Goal: Task Accomplishment & Management: Complete application form

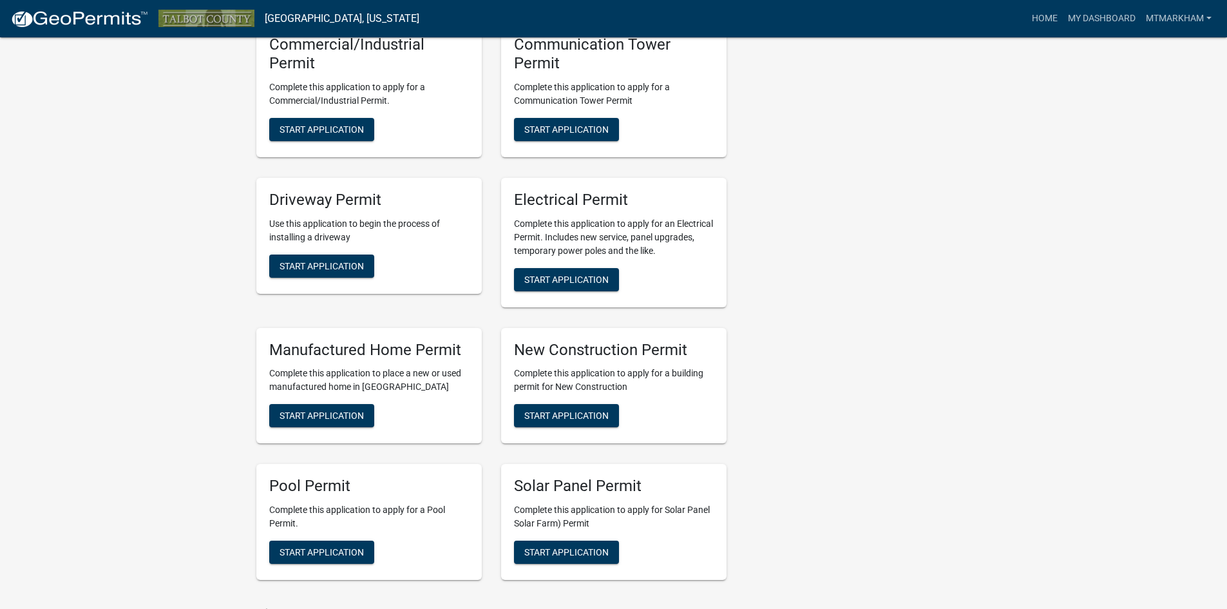
scroll to position [708, 0]
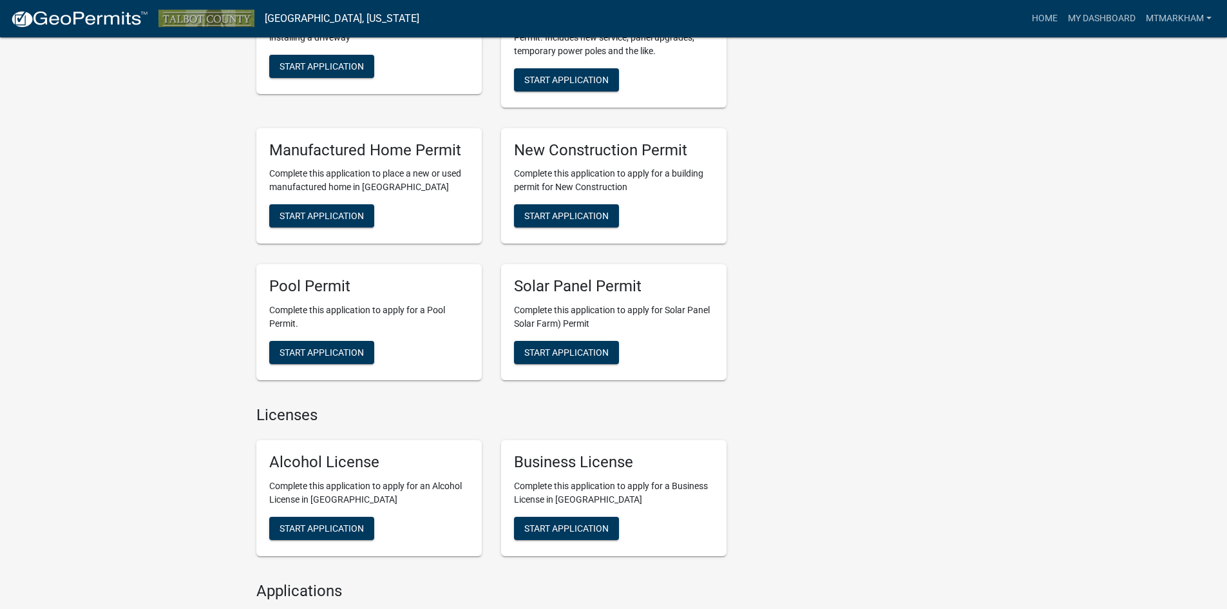
click at [576, 336] on div "Solar Panel Permit Complete this application to apply for Solar Panel Solar Far…" at bounding box center [613, 322] width 225 height 116
click at [574, 355] on span "Start Application" at bounding box center [566, 352] width 84 height 10
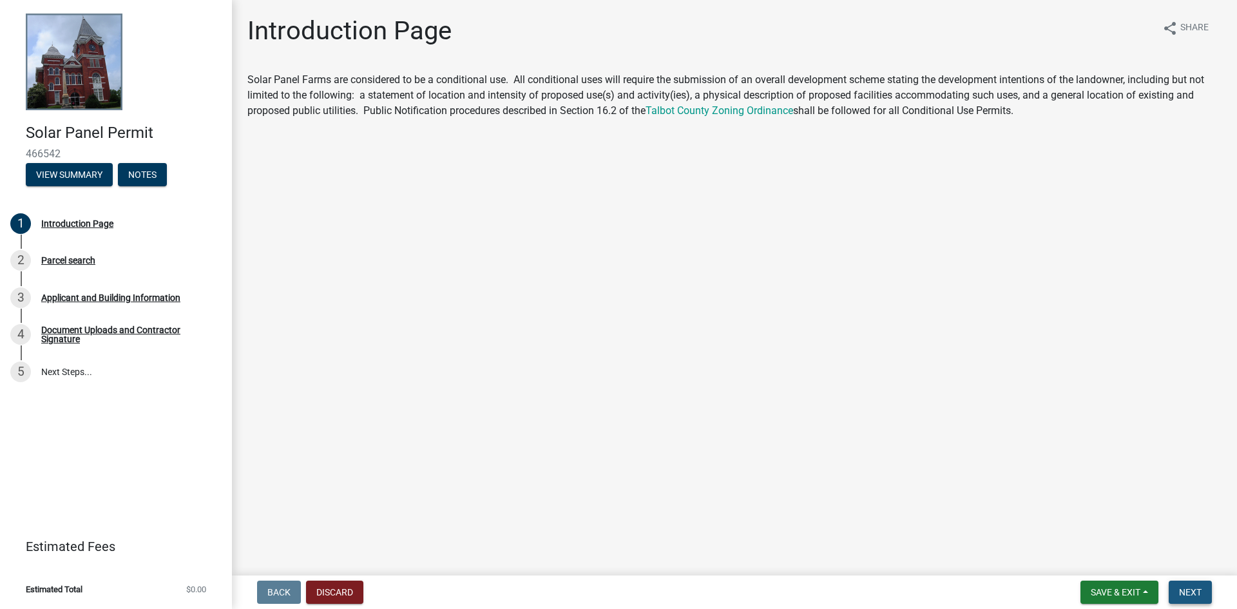
click at [1190, 591] on span "Next" at bounding box center [1190, 592] width 23 height 10
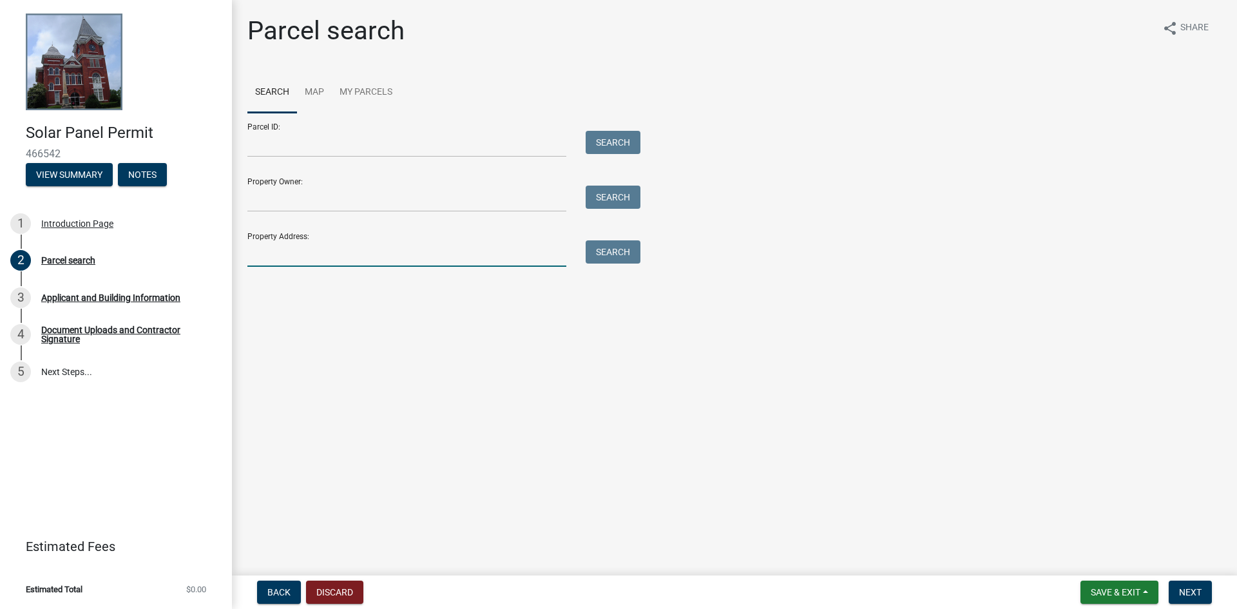
click at [274, 261] on input "Property Address:" at bounding box center [406, 253] width 319 height 26
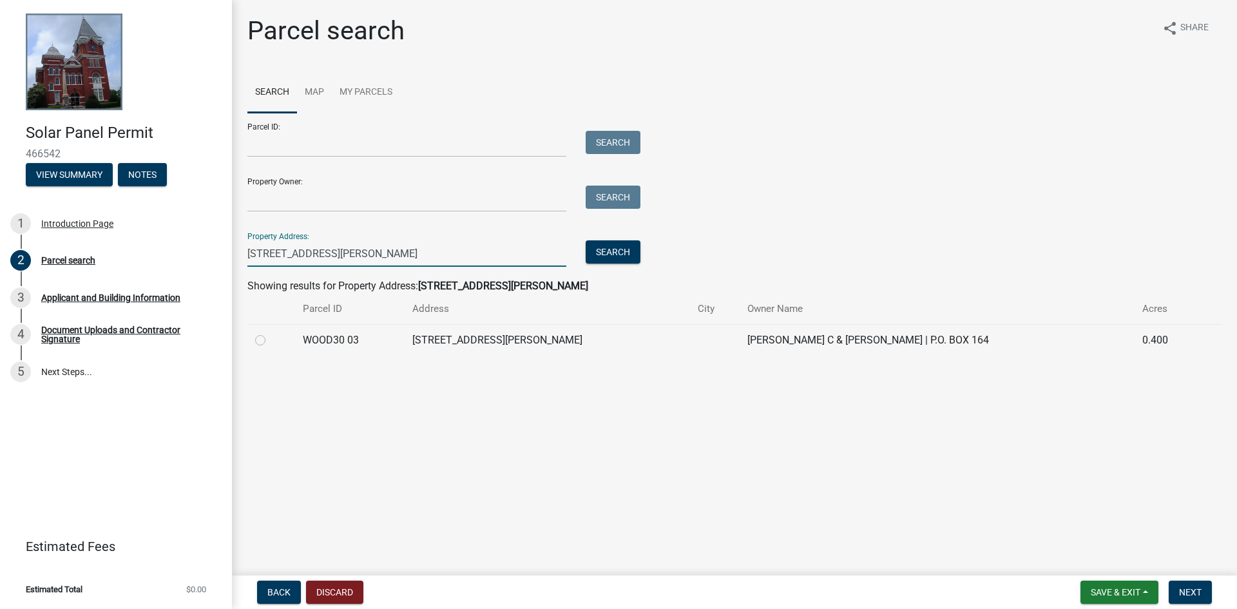
type input "38 woodall lane"
click at [270, 332] on label at bounding box center [270, 332] width 0 height 0
click at [270, 339] on 03 "radio" at bounding box center [274, 336] width 8 height 8
radio 03 "true"
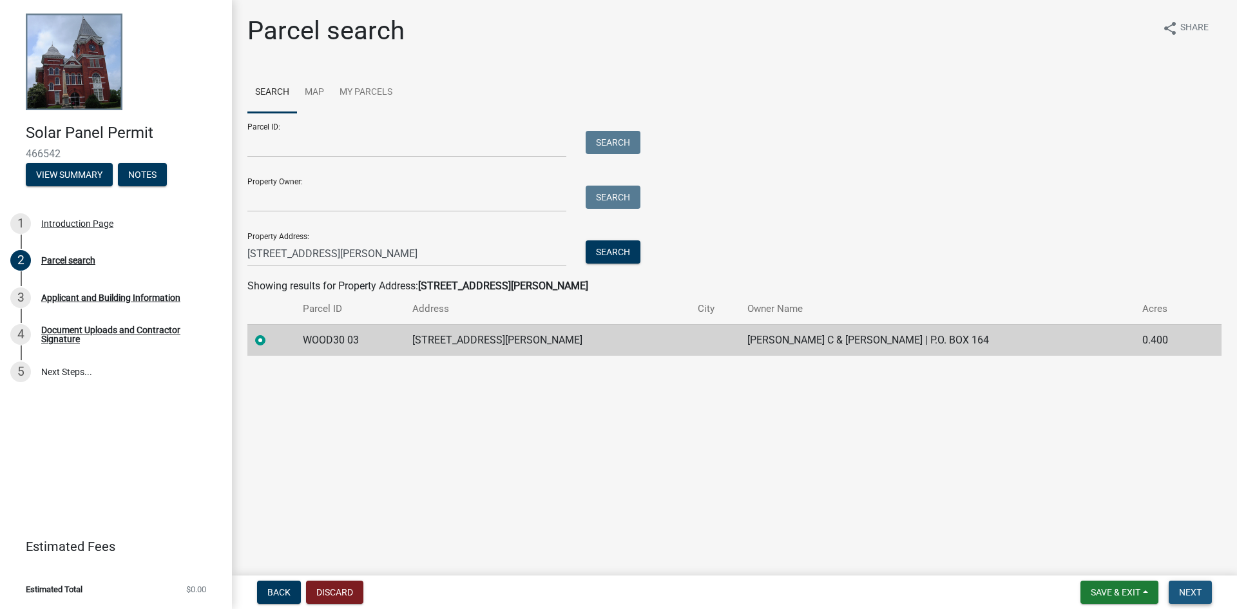
click at [1191, 588] on span "Next" at bounding box center [1190, 592] width 23 height 10
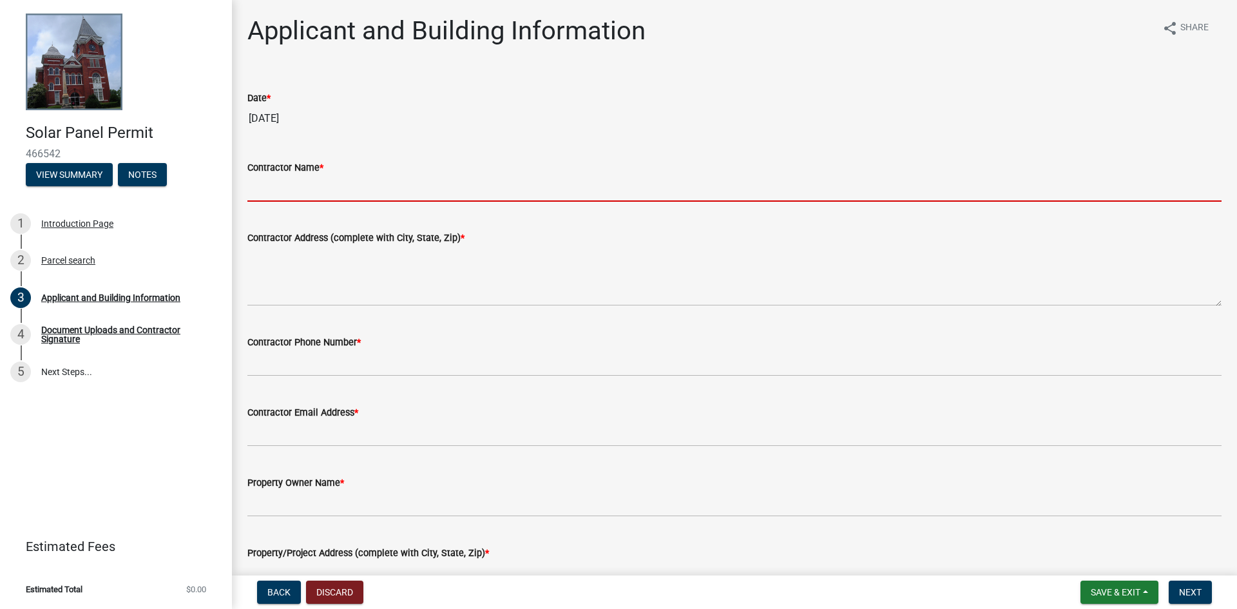
click at [276, 185] on input "Contractor Name *" at bounding box center [734, 188] width 974 height 26
type input "Matthew Markham"
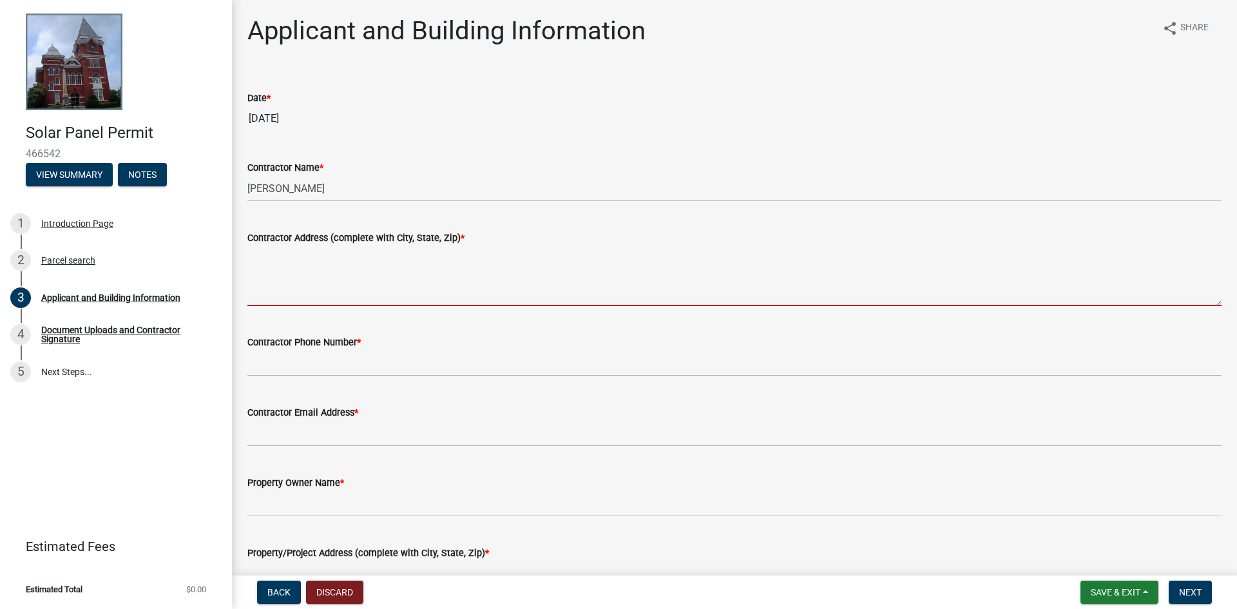
click at [333, 287] on textarea "Contractor Address (complete with City, State, Zip) *" at bounding box center [734, 275] width 974 height 61
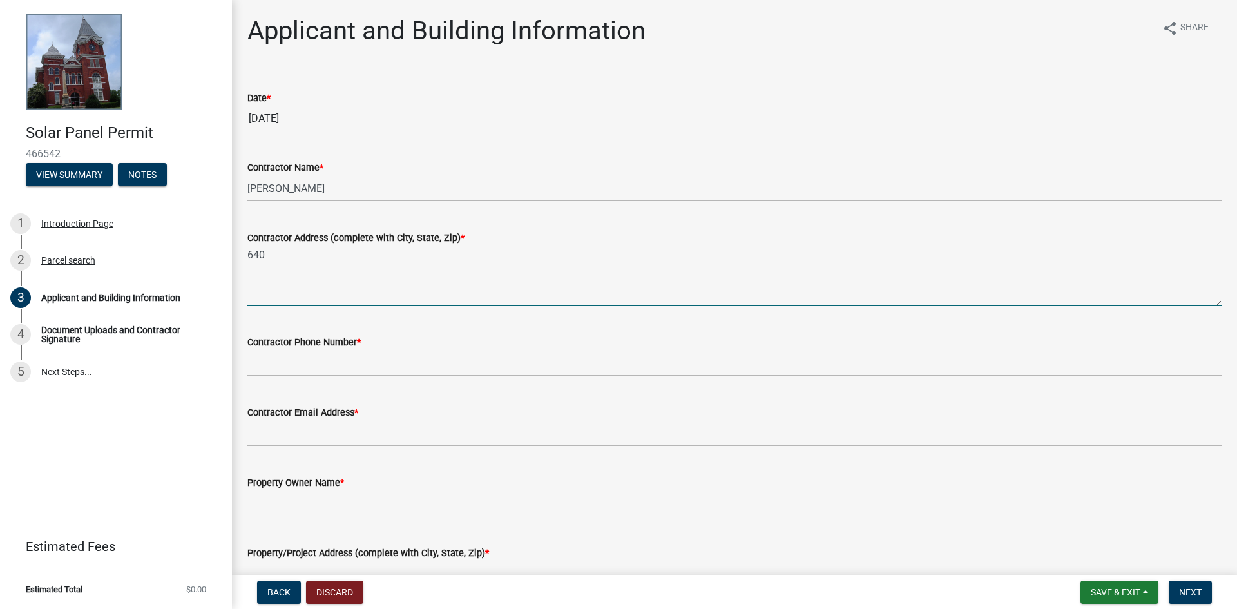
click at [300, 276] on textarea "640" at bounding box center [734, 275] width 974 height 61
type textarea "6"
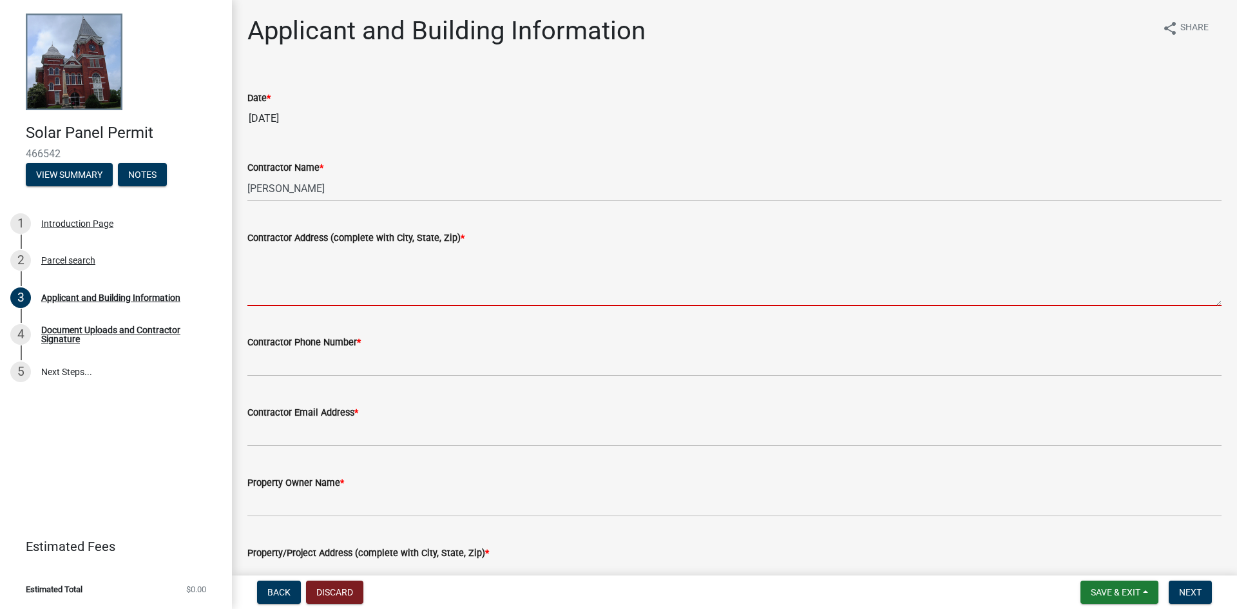
paste textarea "640 Airport South Parkway suite 100, Atlanta GA 30349"
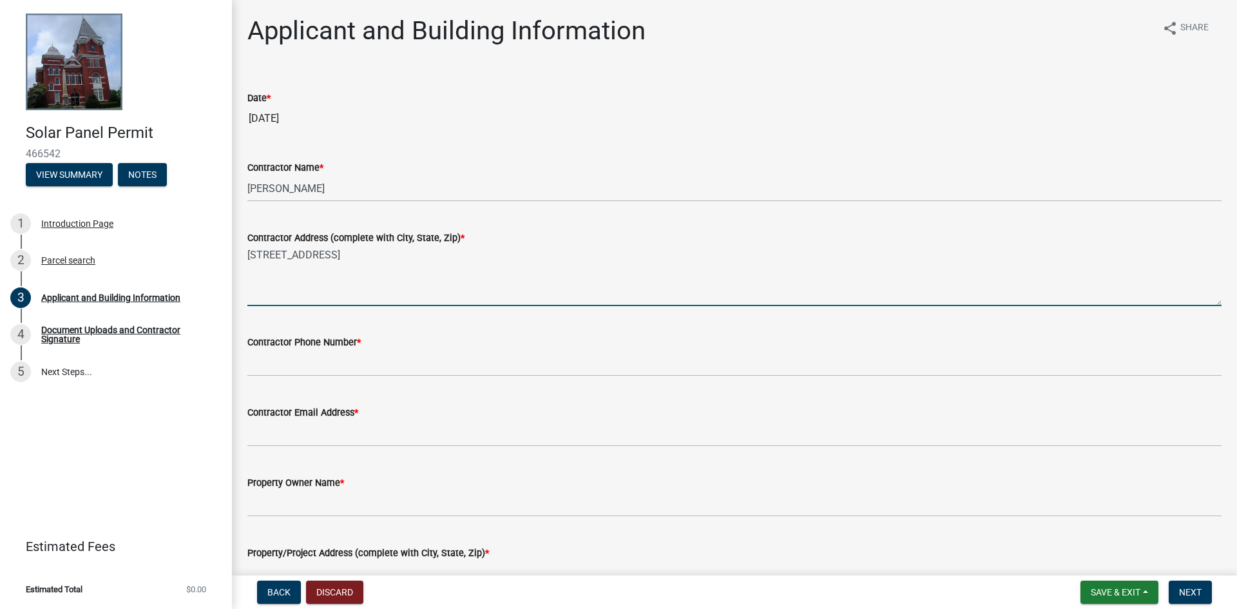
type textarea "640 Airport South Parkway suite 100, Atlanta GA 30349"
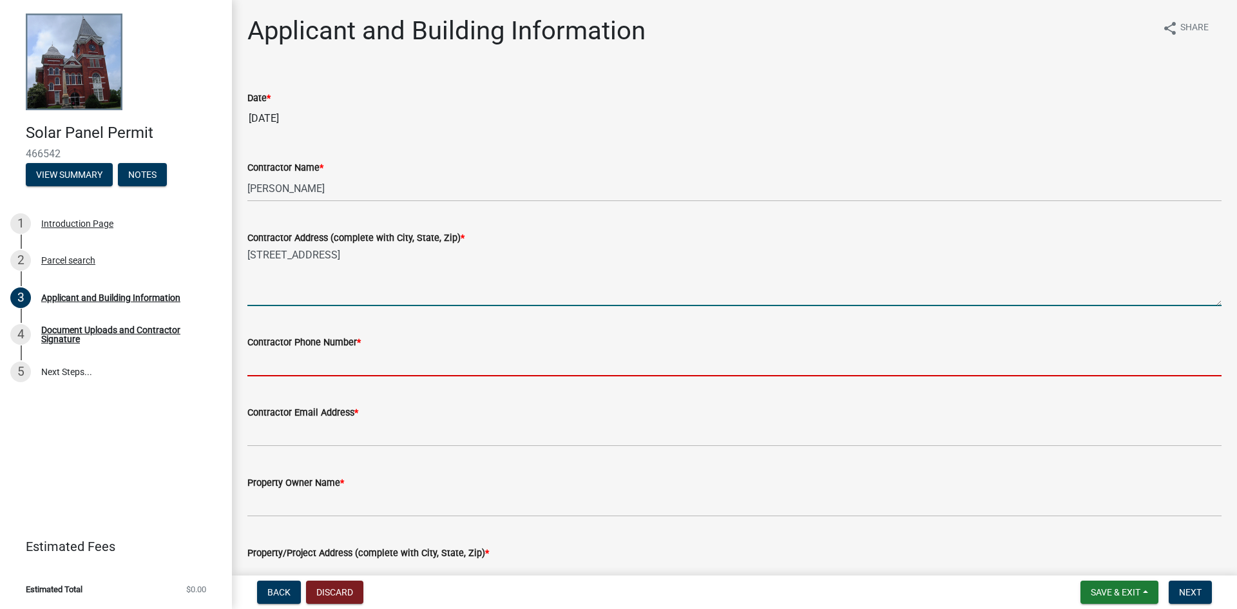
click at [304, 363] on input "Contractor Phone Number *" at bounding box center [734, 363] width 974 height 26
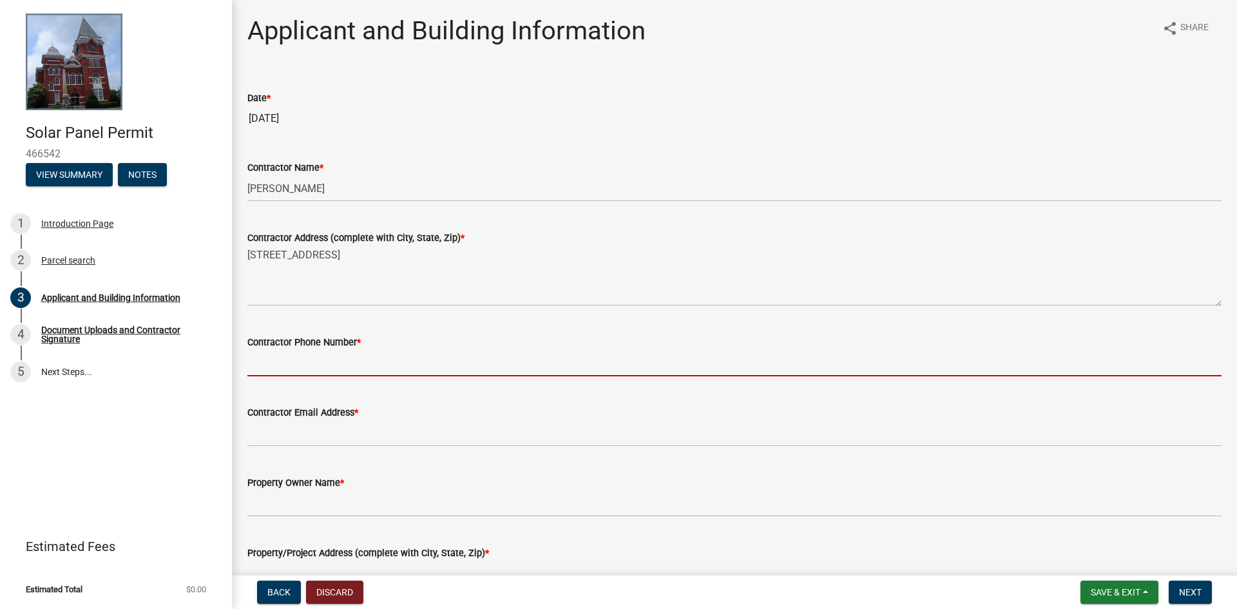
type input "4049609558"
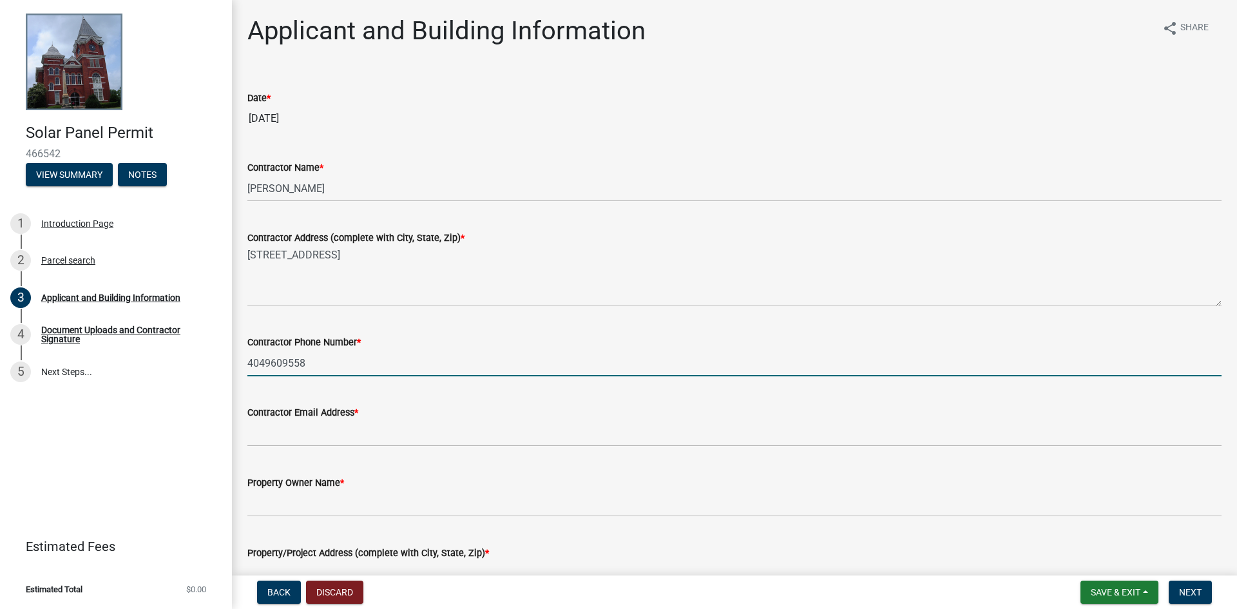
type input "[US_STATE]"
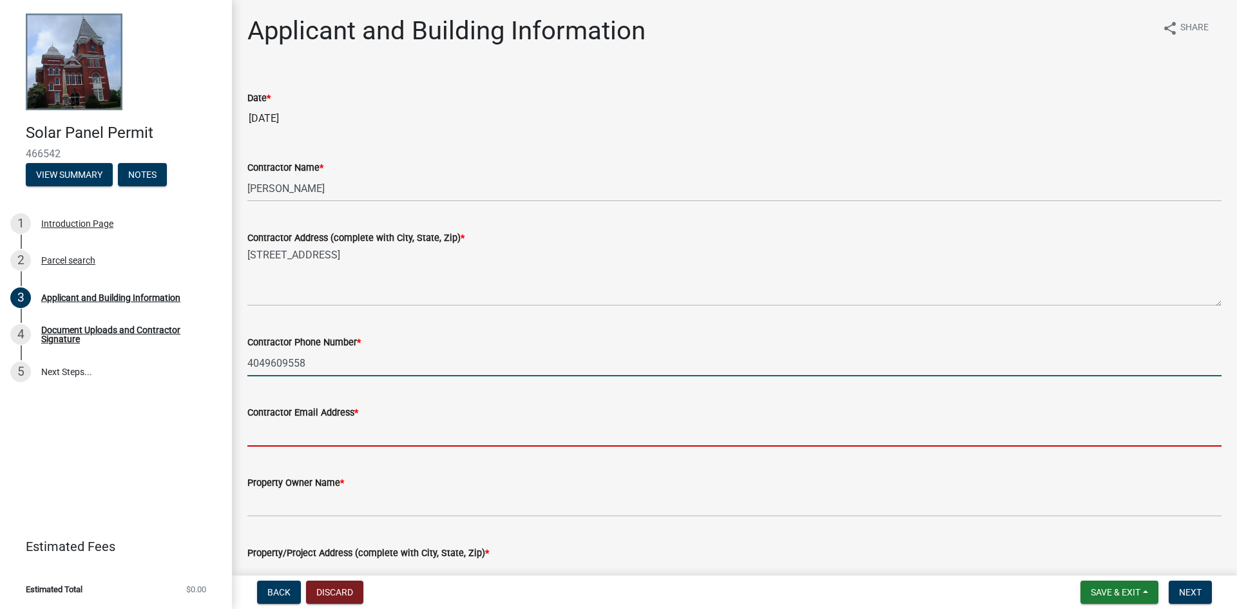
click at [325, 433] on input "Contractor Email Address *" at bounding box center [734, 433] width 974 height 26
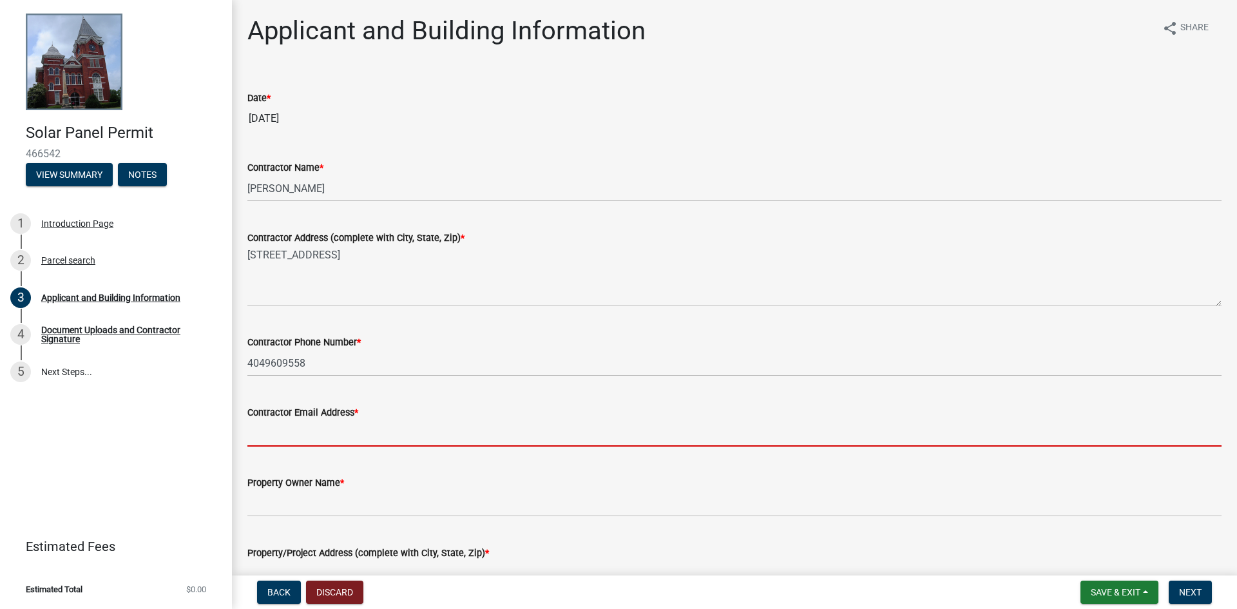
type input "Permitatlanta@freedomforever.com"
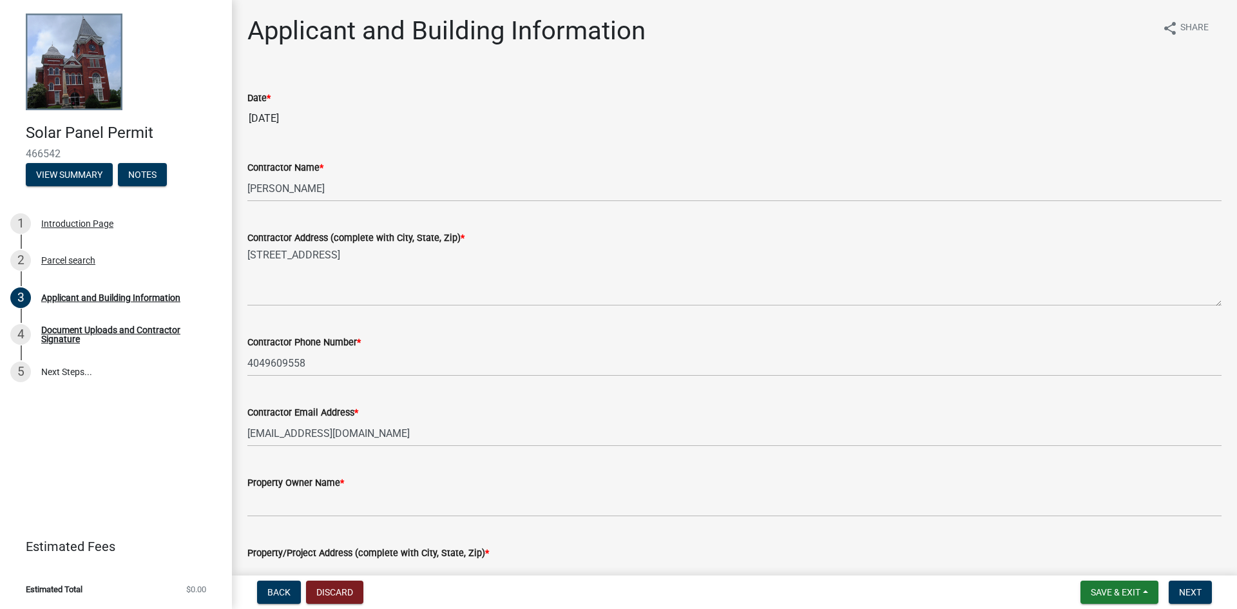
click at [528, 326] on div "Contractor Phone Number * 4049609558" at bounding box center [734, 346] width 974 height 60
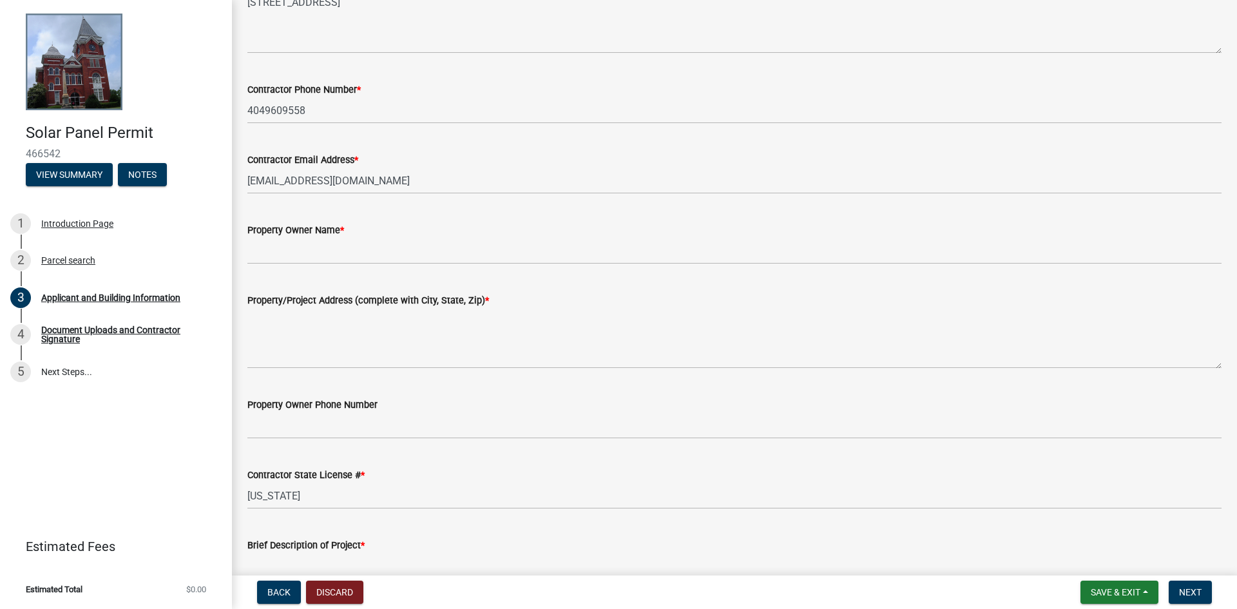
scroll to position [386, 0]
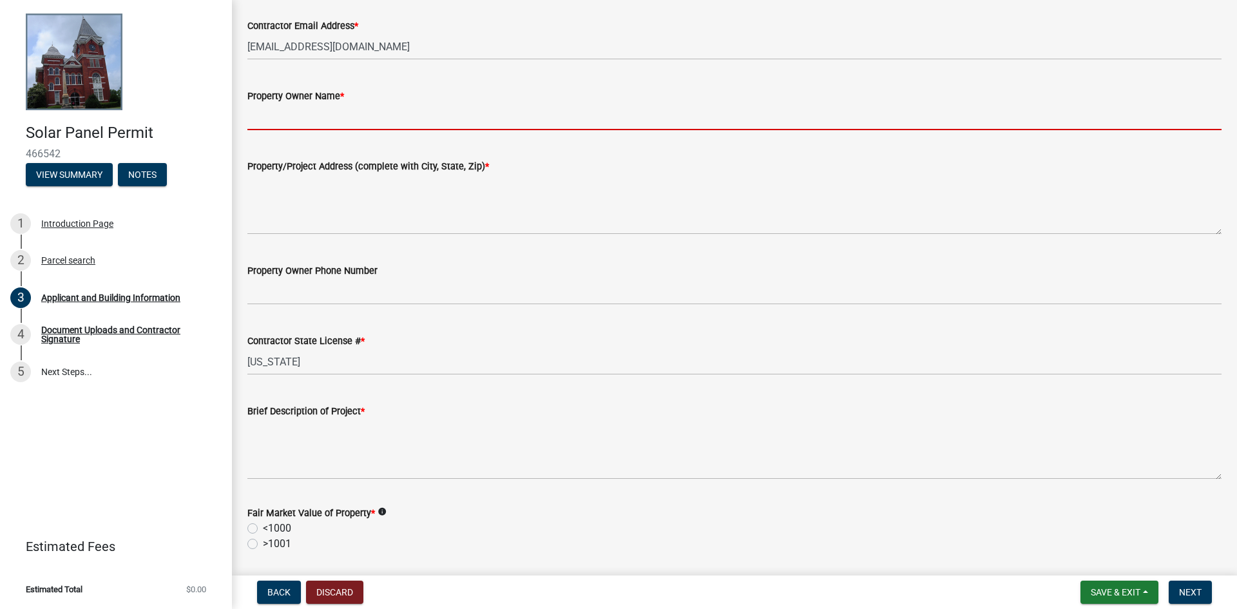
click at [317, 119] on input "Property Owner Name *" at bounding box center [734, 117] width 974 height 26
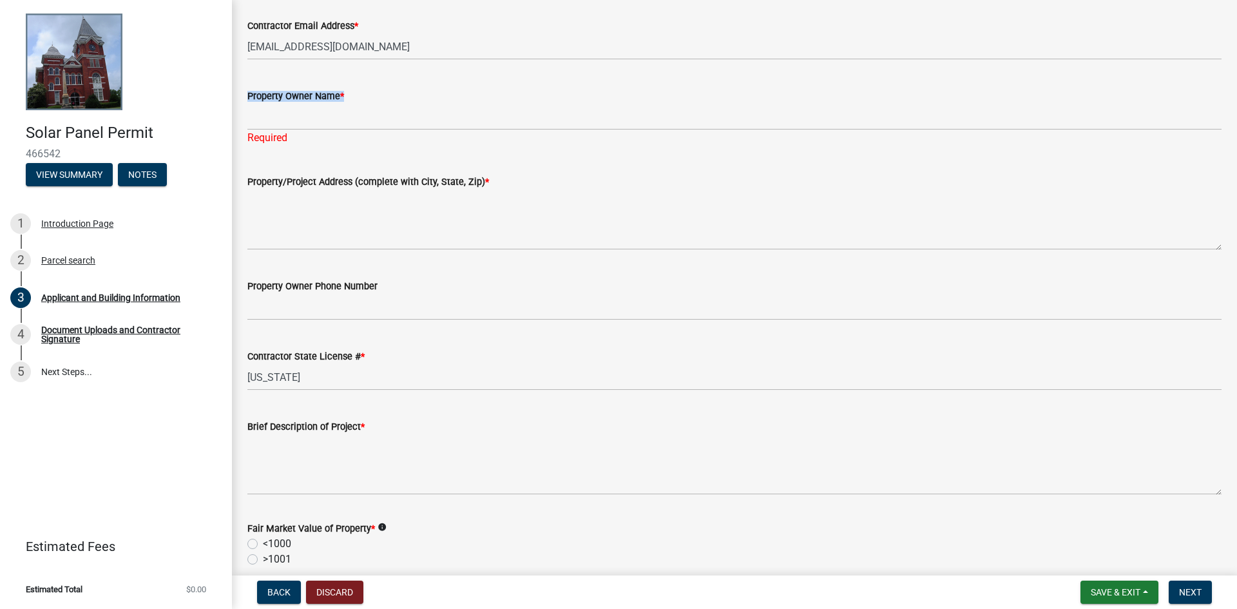
drag, startPoint x: 294, startPoint y: 99, endPoint x: 250, endPoint y: 112, distance: 46.4
click at [250, 109] on form "Property Owner Name *" at bounding box center [734, 109] width 974 height 42
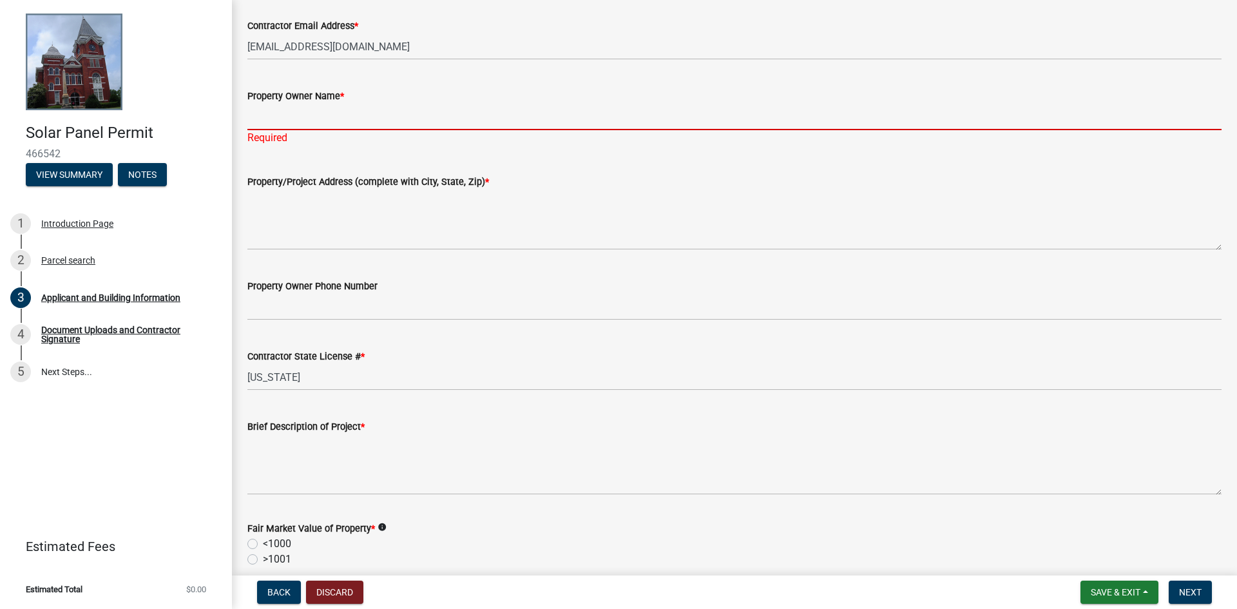
click at [254, 118] on input "Property Owner Name *" at bounding box center [734, 117] width 974 height 26
paste input "Willie Stinson"
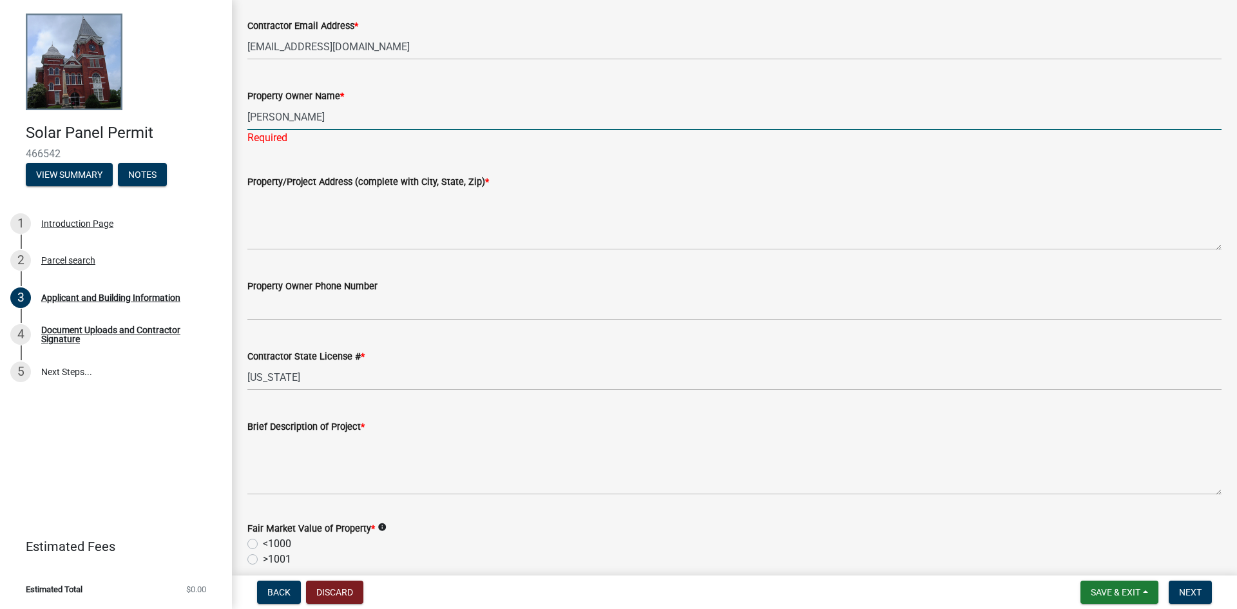
scroll to position [451, 0]
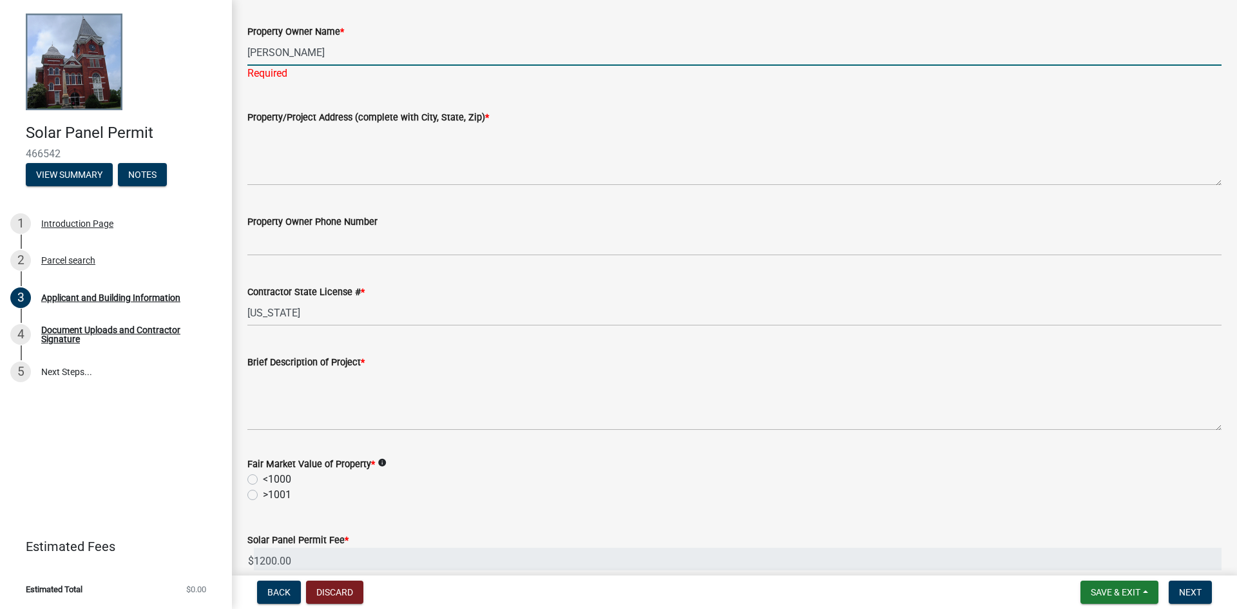
type input "Willie Stinson"
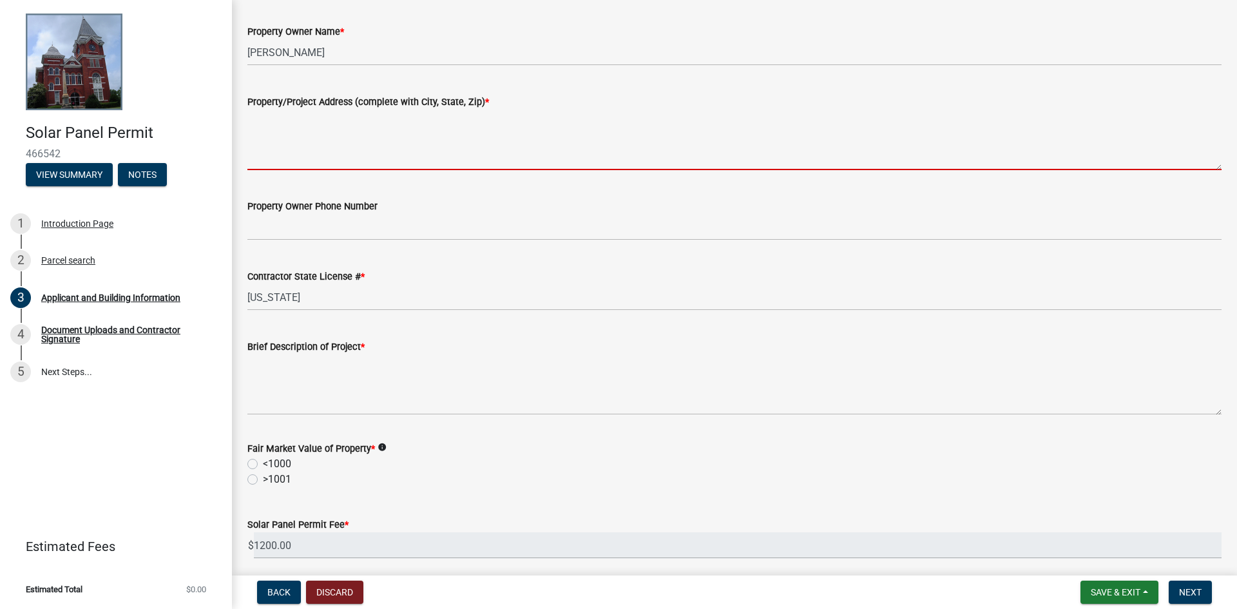
click at [314, 169] on textarea "Property/Project Address (complete with City, State, Zip) *" at bounding box center [734, 139] width 974 height 61
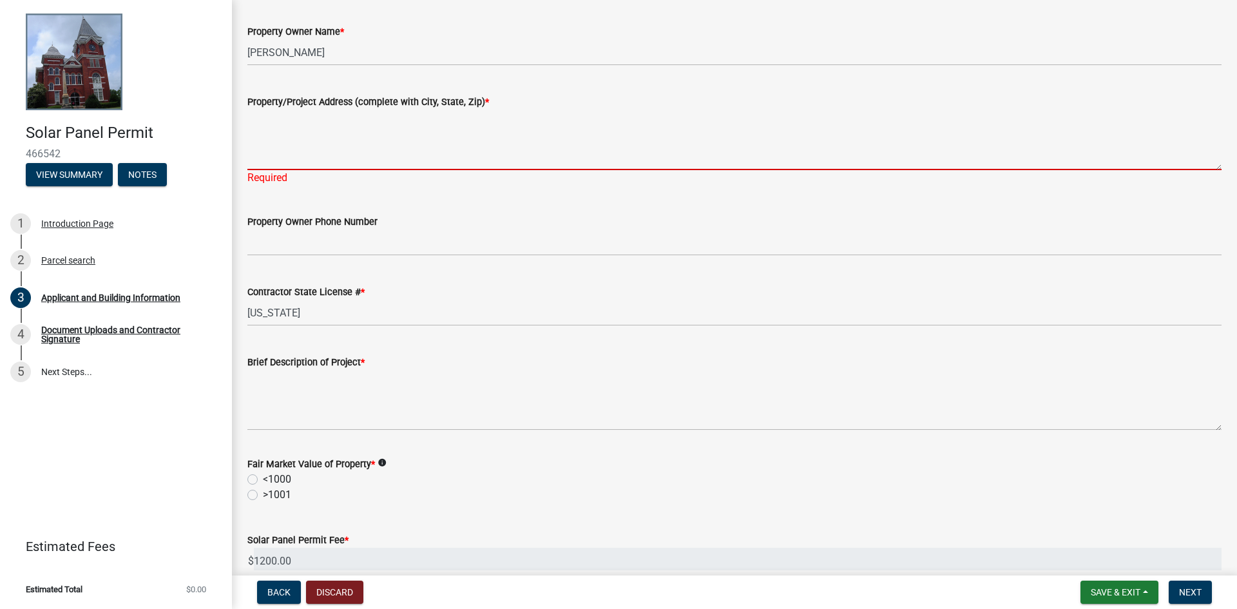
click at [309, 135] on textarea "Property/Project Address (complete with City, State, Zip) *" at bounding box center [734, 139] width 974 height 61
paste textarea "38 Woodall Lane , Woodland, GA 31836"
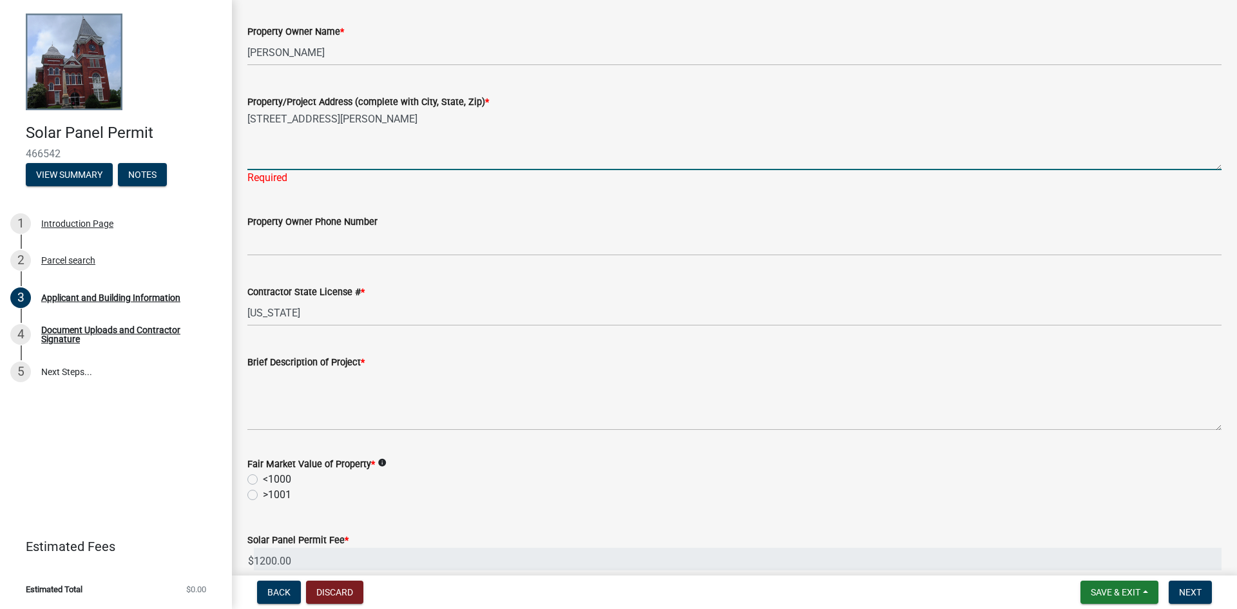
type textarea "38 Woodall Lane , Woodland, GA 31836"
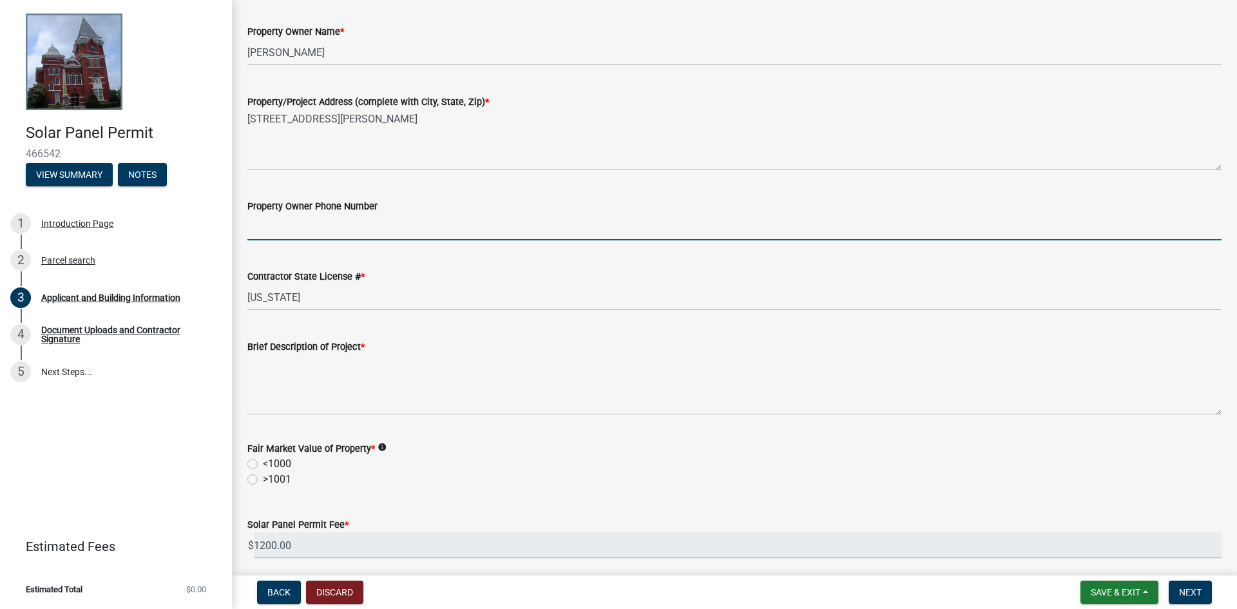
click at [303, 236] on input "Property Owner Phone Number" at bounding box center [734, 227] width 974 height 26
click at [272, 225] on input "Property Owner Phone Number" at bounding box center [734, 227] width 974 height 26
paste input "(706) 674-2615"
type input "(706) 674-2615"
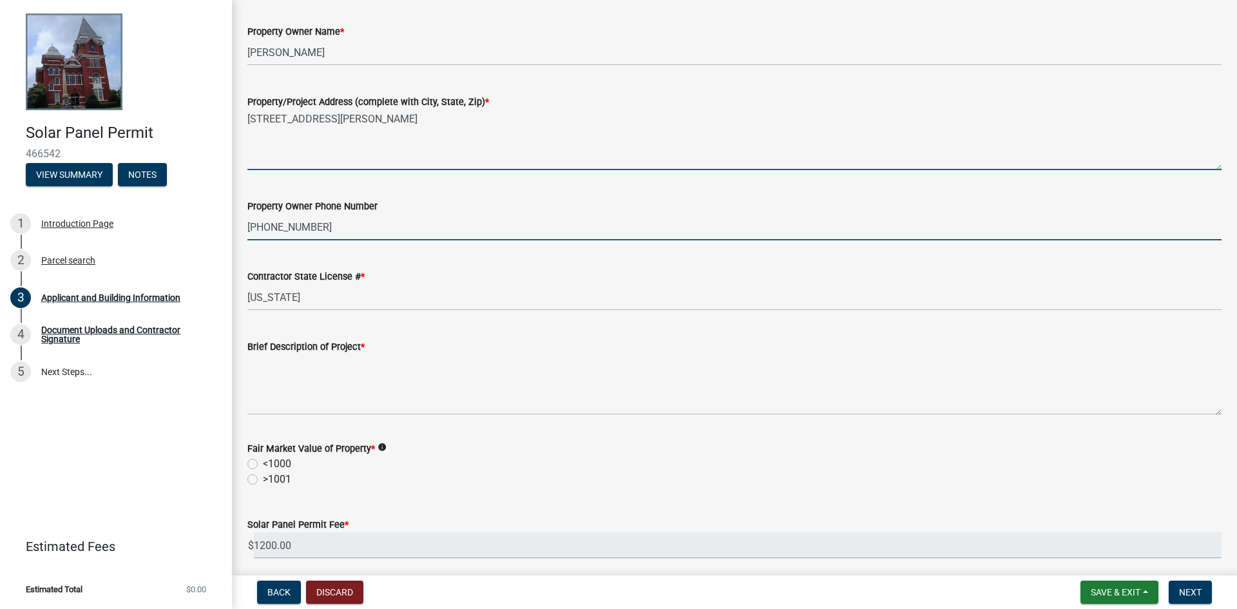
click at [742, 137] on textarea "38 Woodall Lane , Woodland, GA 31836" at bounding box center [734, 139] width 974 height 61
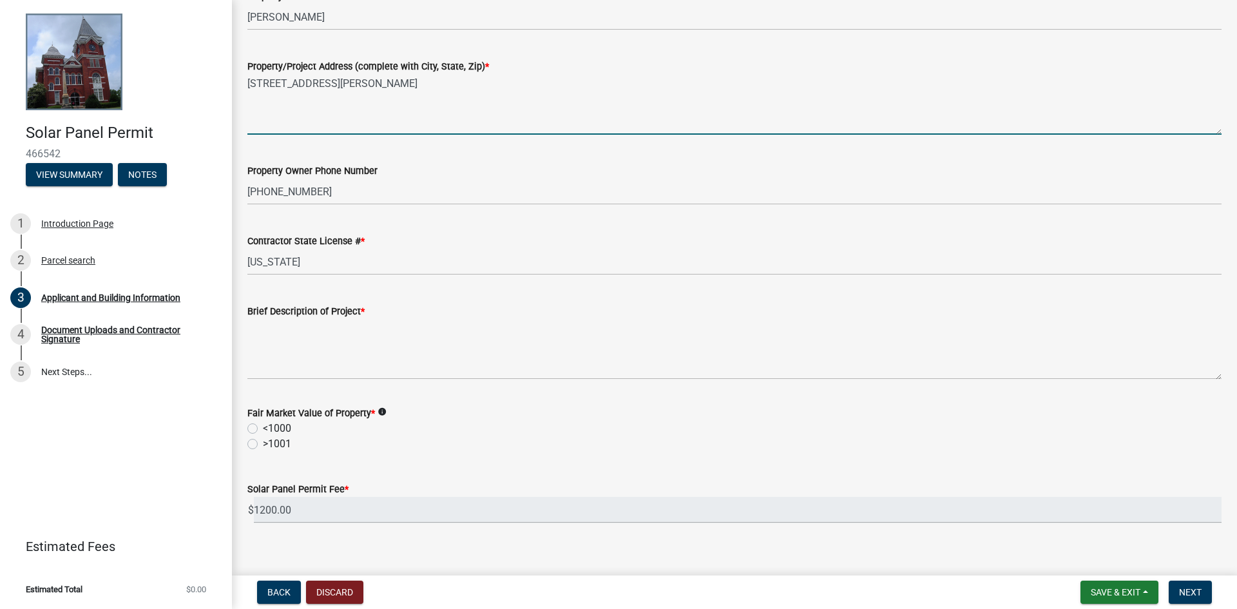
scroll to position [501, 0]
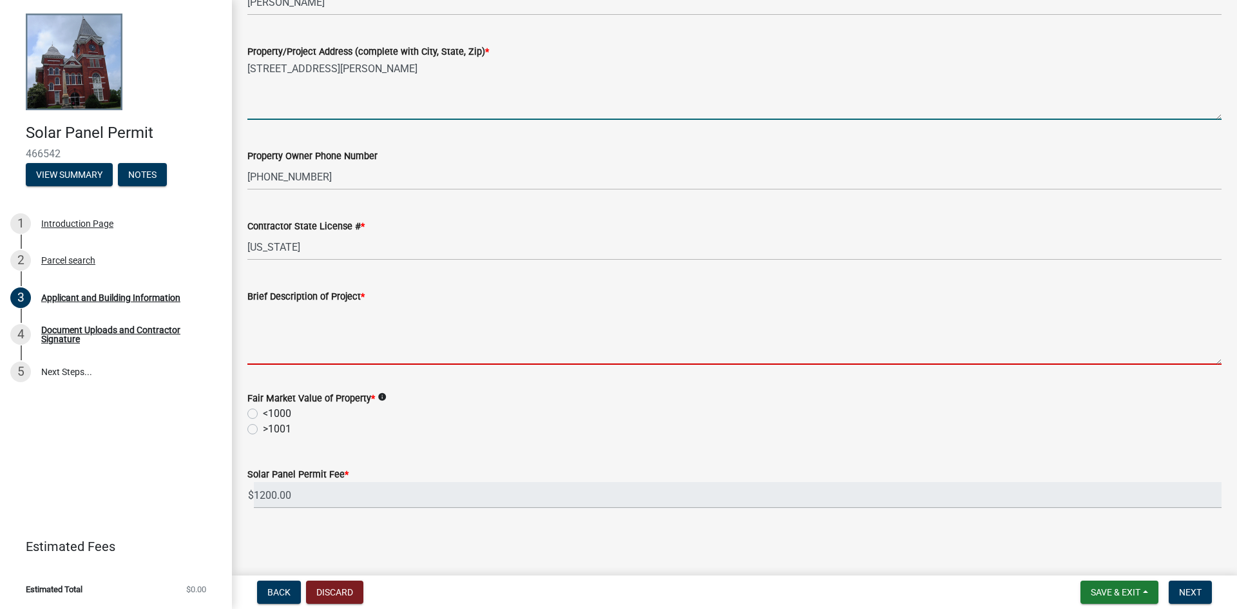
click at [281, 339] on textarea "Brief Description of Project *" at bounding box center [734, 334] width 974 height 61
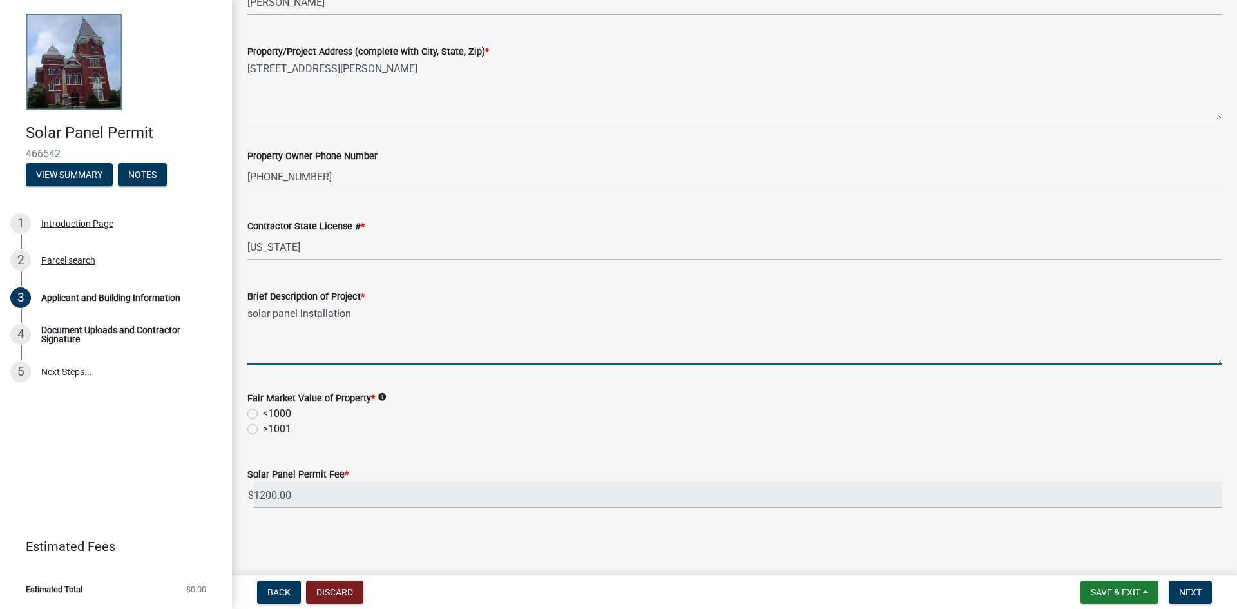
type textarea "solar panel installation"
click at [263, 412] on label "<1000" at bounding box center [277, 413] width 28 height 15
click at [263, 412] on input "<1000" at bounding box center [267, 410] width 8 height 8
radio input "true"
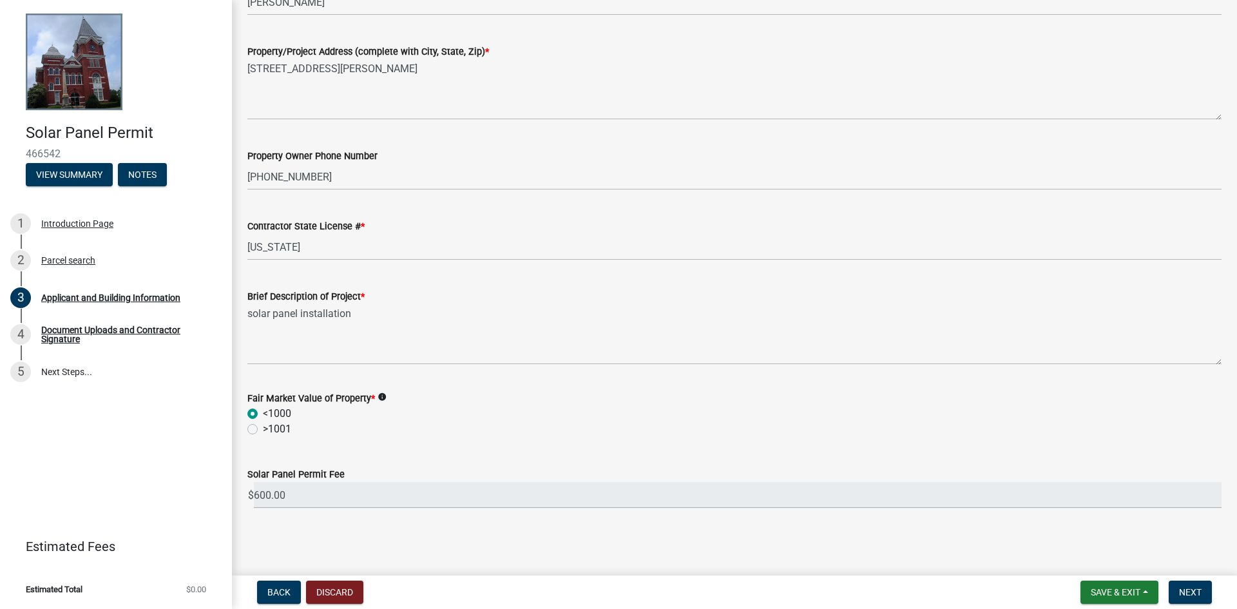
click at [381, 393] on icon "info" at bounding box center [381, 396] width 9 height 9
click at [1199, 591] on span "Next" at bounding box center [1190, 592] width 23 height 10
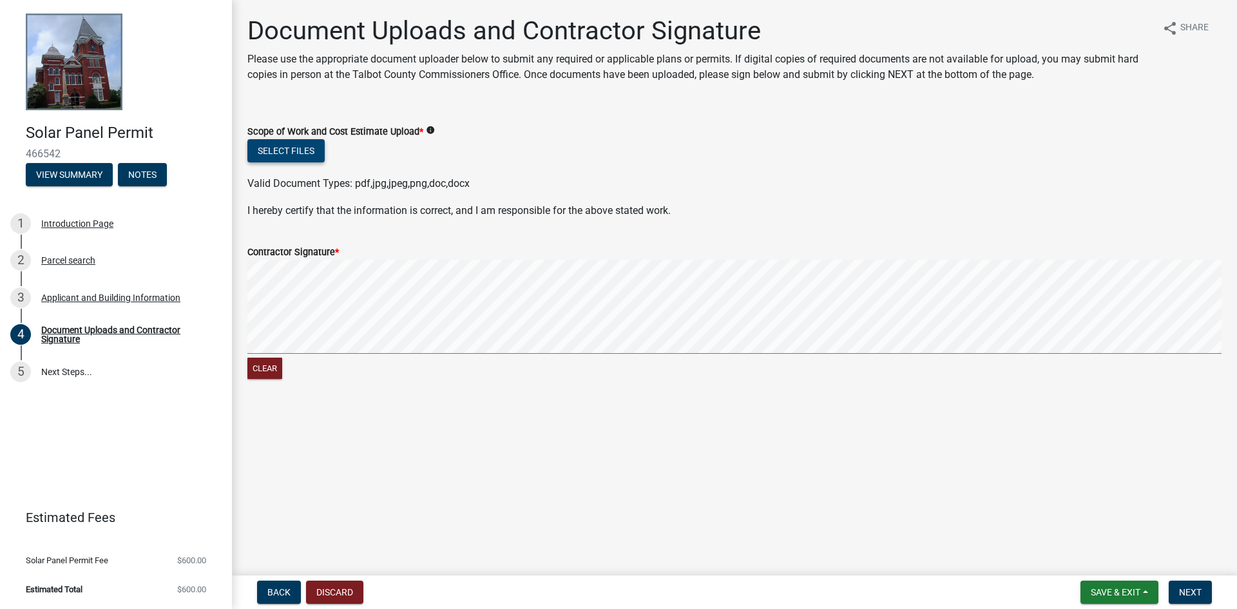
click at [305, 143] on button "Select files" at bounding box center [285, 150] width 77 height 23
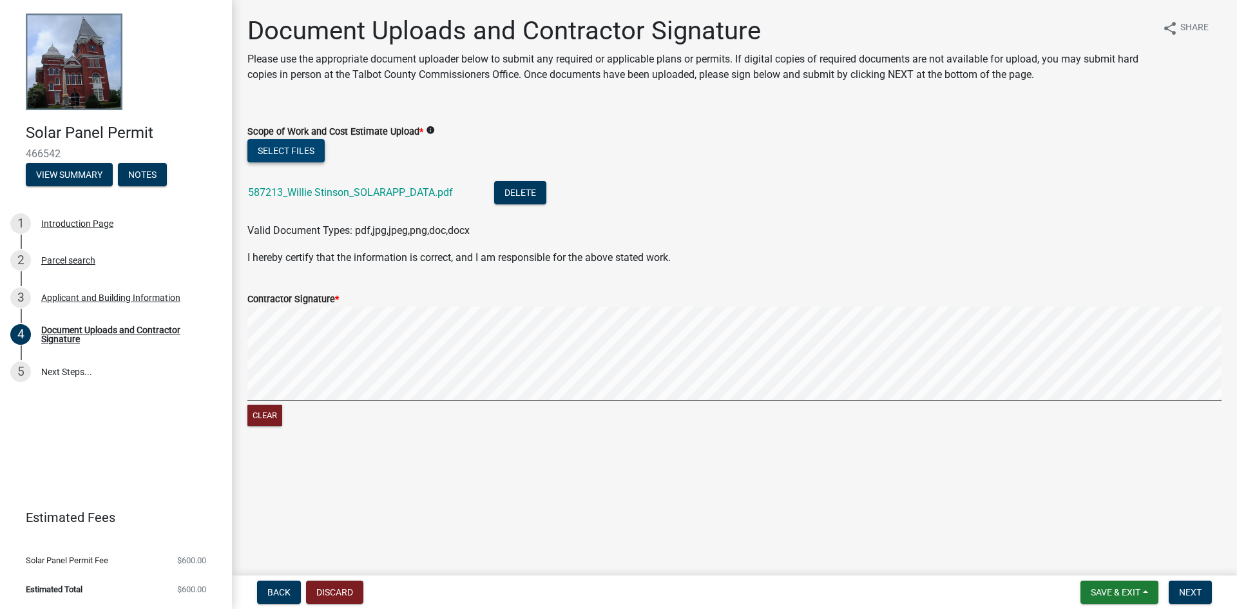
click at [276, 158] on button "Select files" at bounding box center [285, 150] width 77 height 23
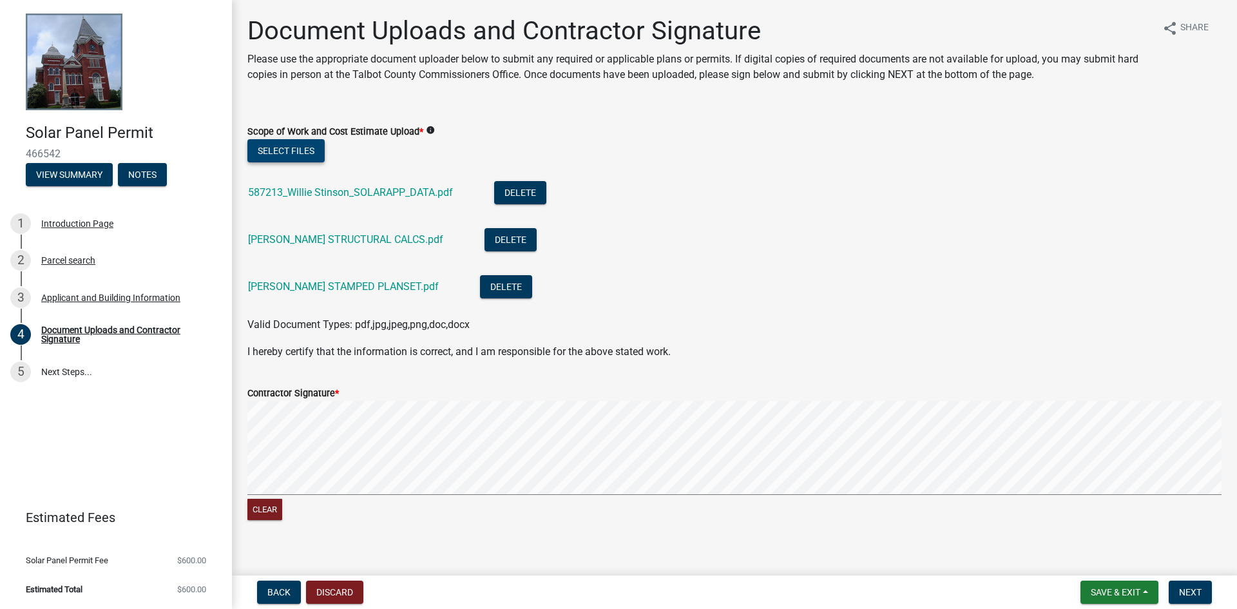
click at [305, 151] on button "Select files" at bounding box center [285, 150] width 77 height 23
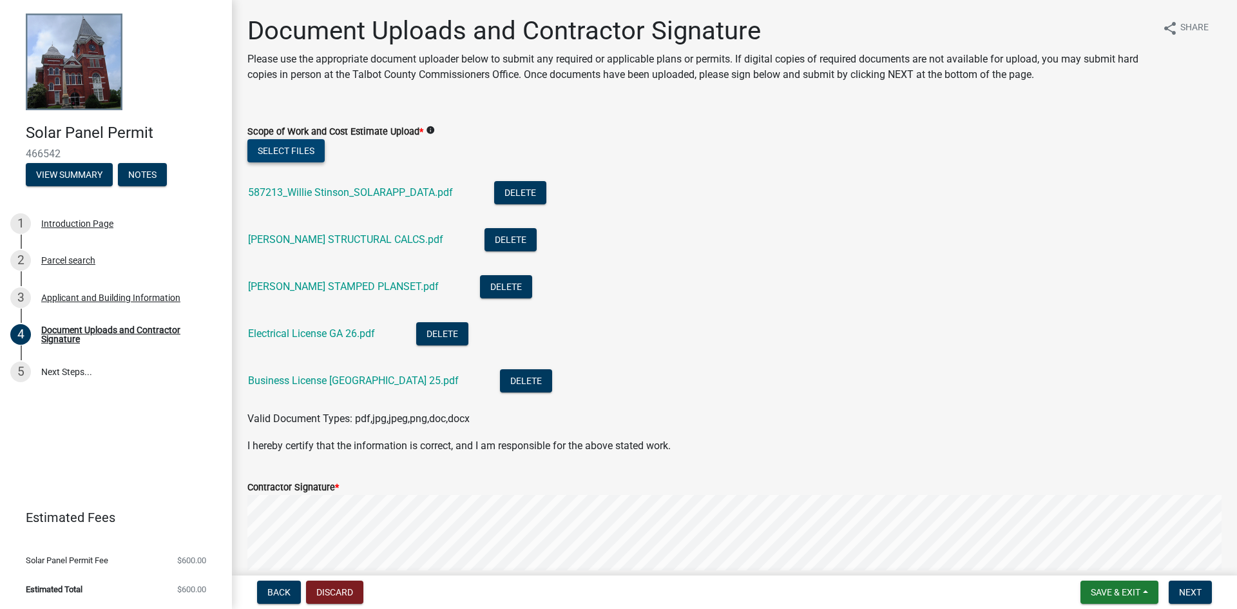
click at [252, 142] on button "Select files" at bounding box center [285, 150] width 77 height 23
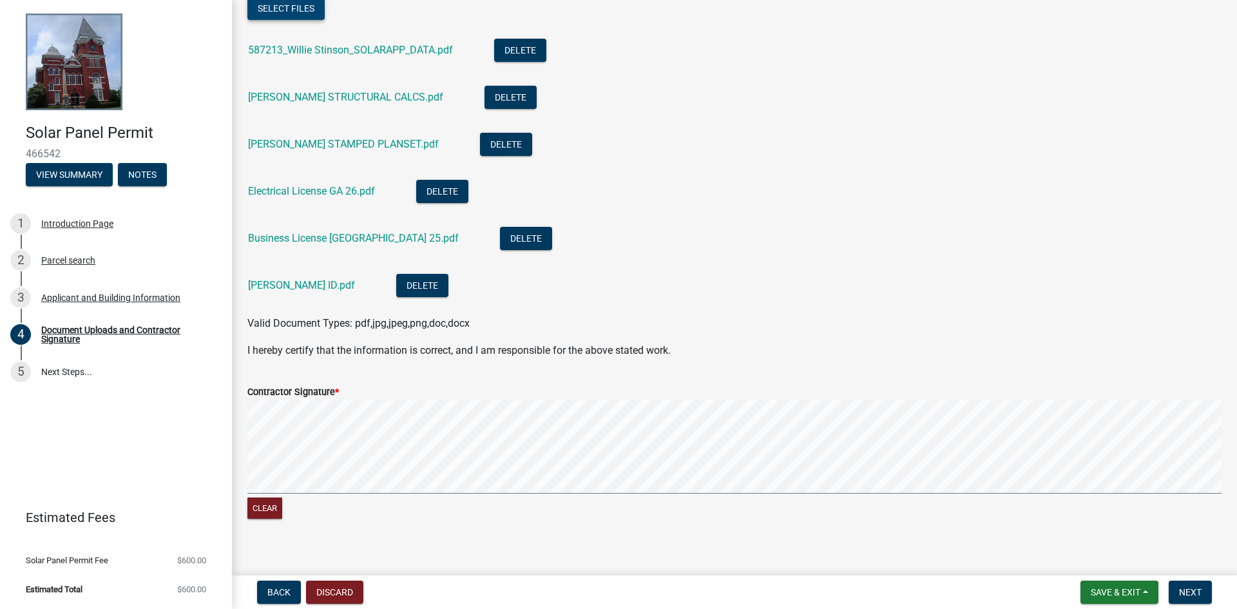
scroll to position [156, 0]
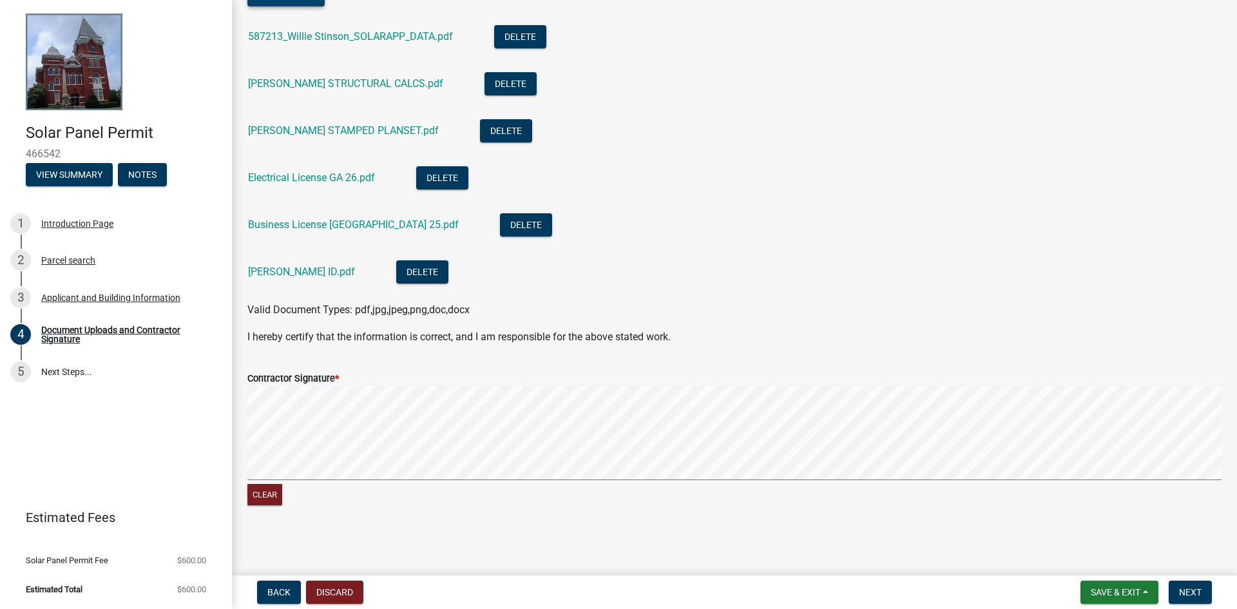
click at [658, 263] on wm-data-entity-input-list "Scope of Work and Cost Estimate Upload * info Select files 587213_Willie Stinso…" at bounding box center [734, 235] width 974 height 567
click at [779, 345] on wm-data-entity-input-list "Scope of Work and Cost Estimate Upload * info Select files 587213_Willie Stinso…" at bounding box center [734, 235] width 974 height 567
click at [1207, 596] on button "Next" at bounding box center [1189, 591] width 43 height 23
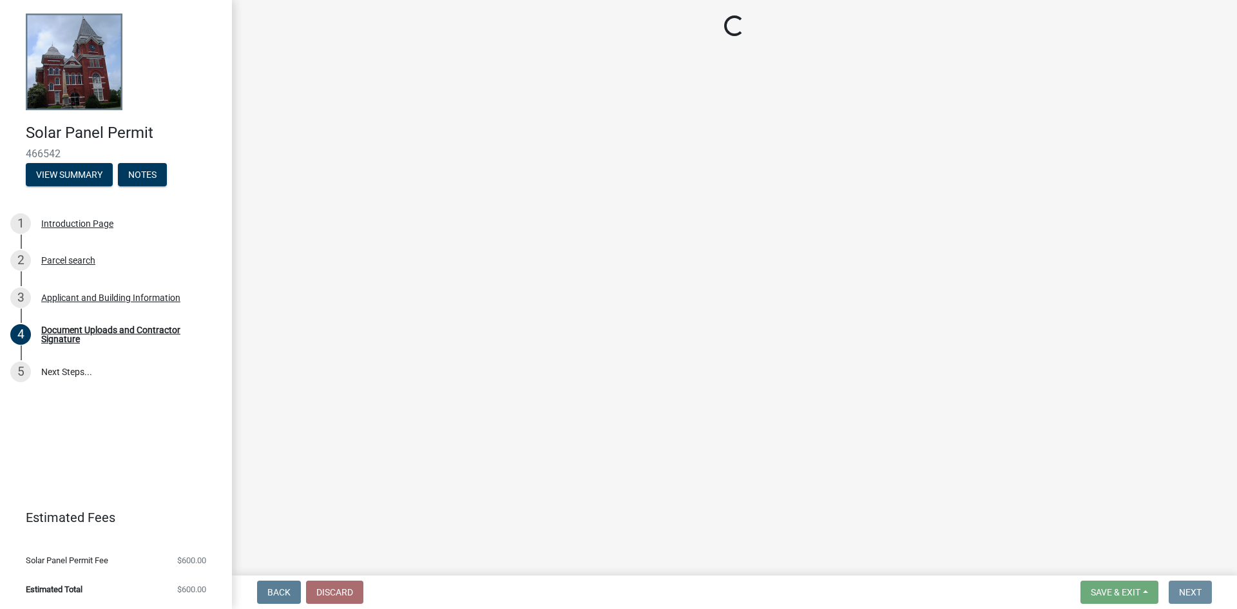
scroll to position [0, 0]
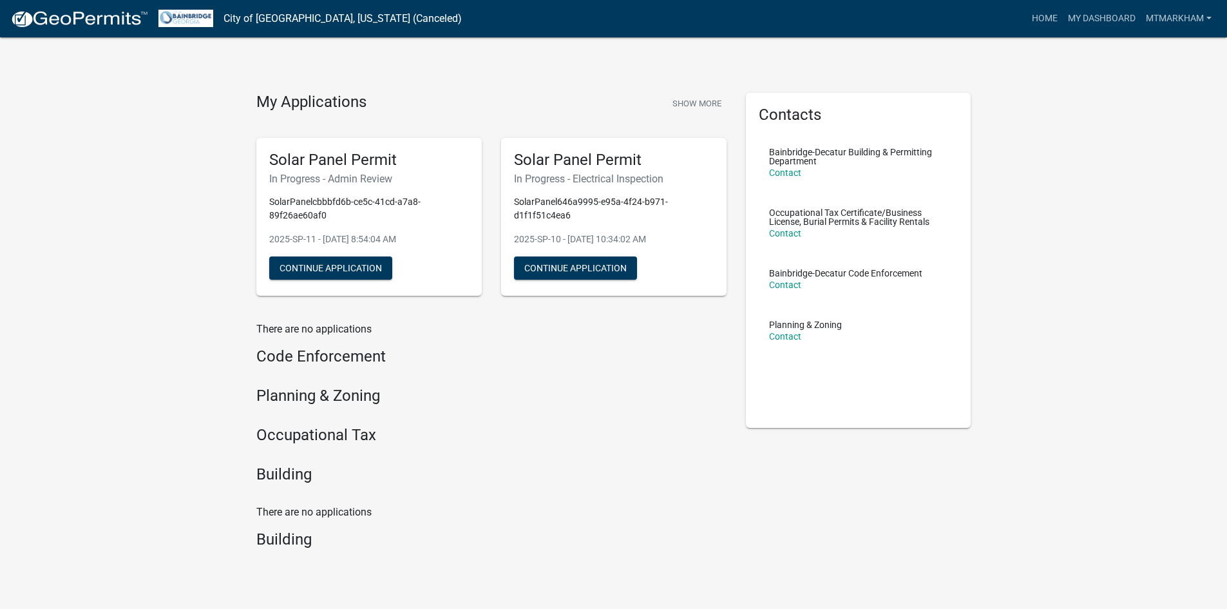
click at [275, 478] on h4 "Building" at bounding box center [491, 474] width 470 height 19
click at [276, 475] on h4 "Building" at bounding box center [491, 474] width 470 height 19
click at [287, 484] on h4 "Building" at bounding box center [491, 474] width 470 height 19
click at [299, 508] on p "There are no applications" at bounding box center [491, 511] width 470 height 15
click at [299, 507] on p "There are no applications" at bounding box center [491, 511] width 470 height 15
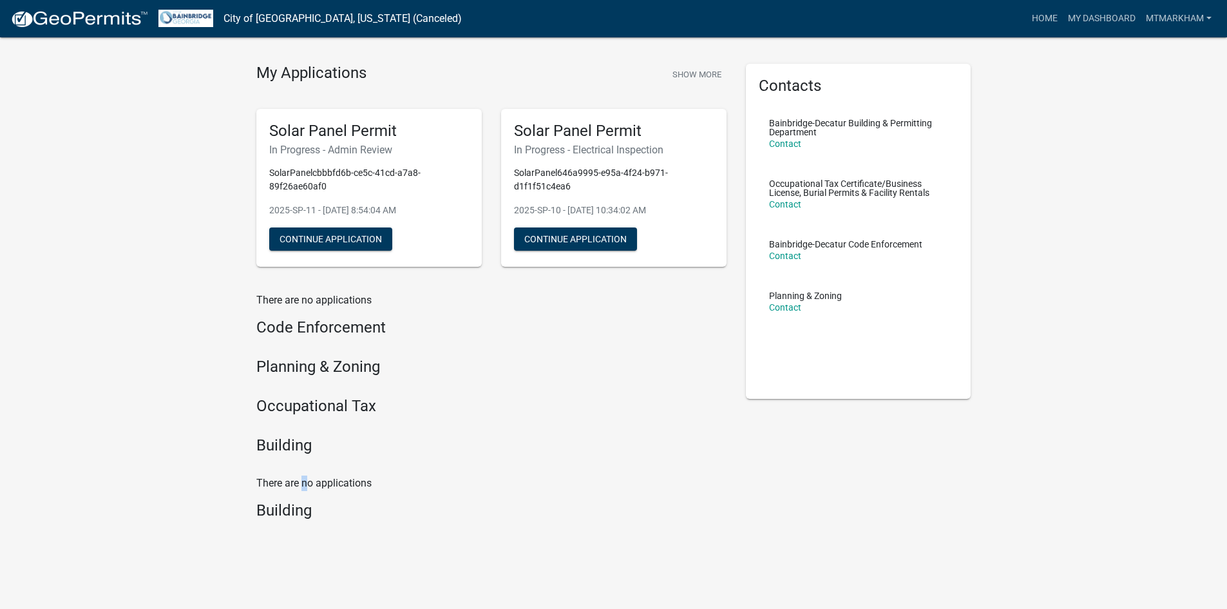
scroll to position [45, 0]
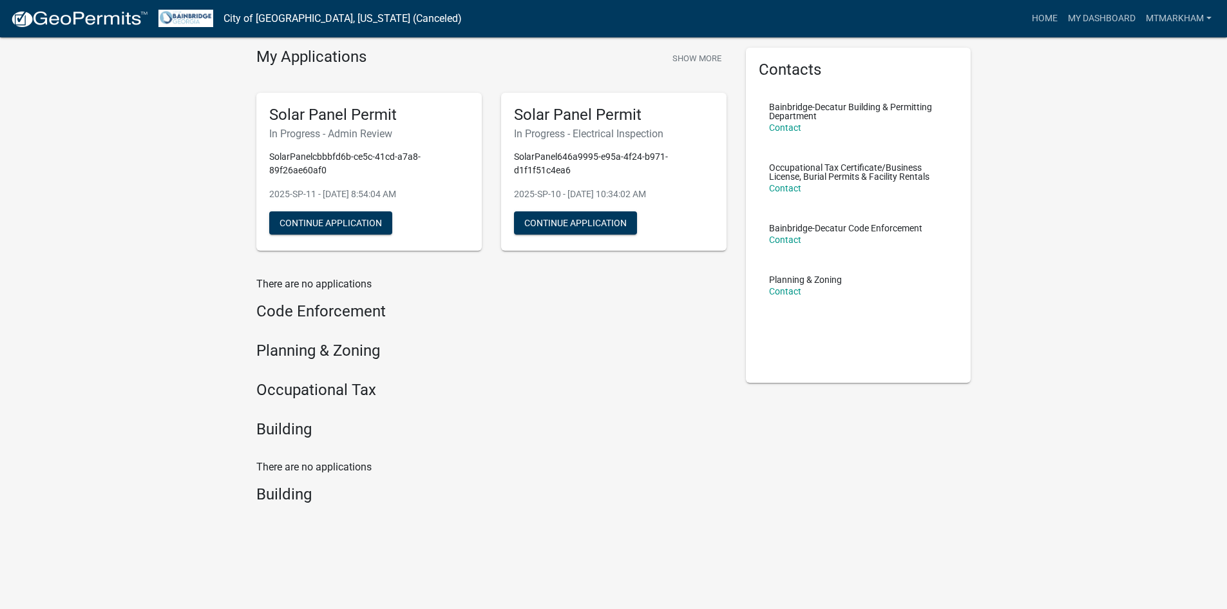
click at [274, 439] on h4 "Building" at bounding box center [491, 429] width 470 height 19
click at [273, 439] on h4 "Building" at bounding box center [491, 429] width 470 height 19
click at [287, 437] on h4 "Building" at bounding box center [491, 429] width 470 height 19
click at [287, 430] on h4 "Building" at bounding box center [491, 429] width 470 height 19
click at [287, 425] on h4 "Building" at bounding box center [491, 429] width 470 height 19
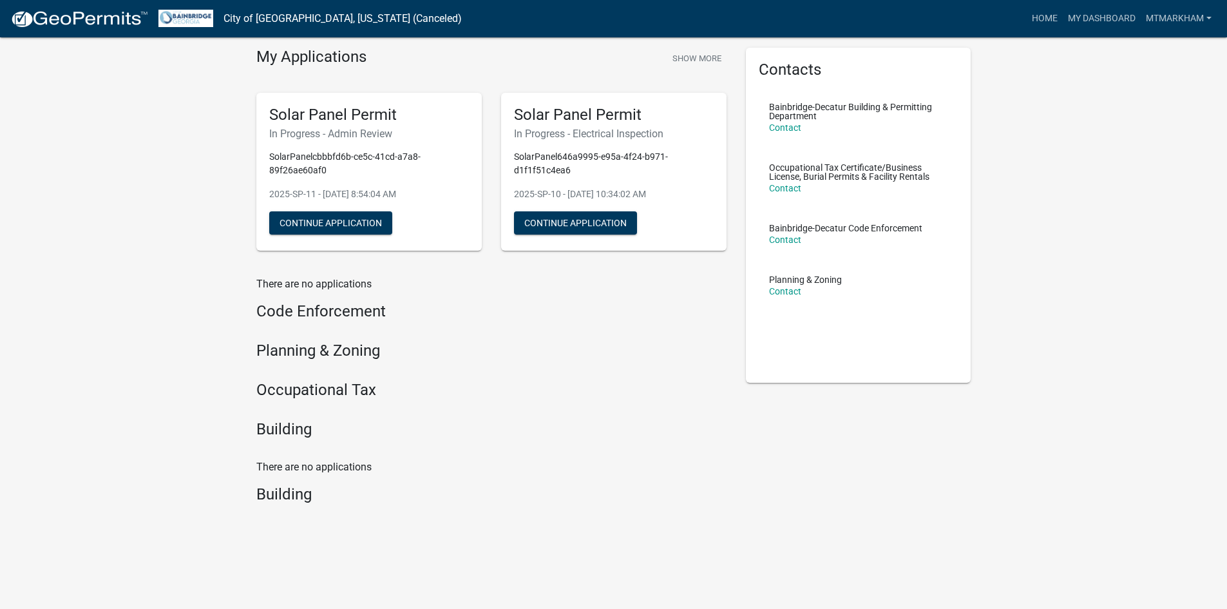
click at [354, 439] on h4 "Building" at bounding box center [491, 429] width 470 height 19
click at [352, 439] on h4 "Building" at bounding box center [491, 429] width 470 height 19
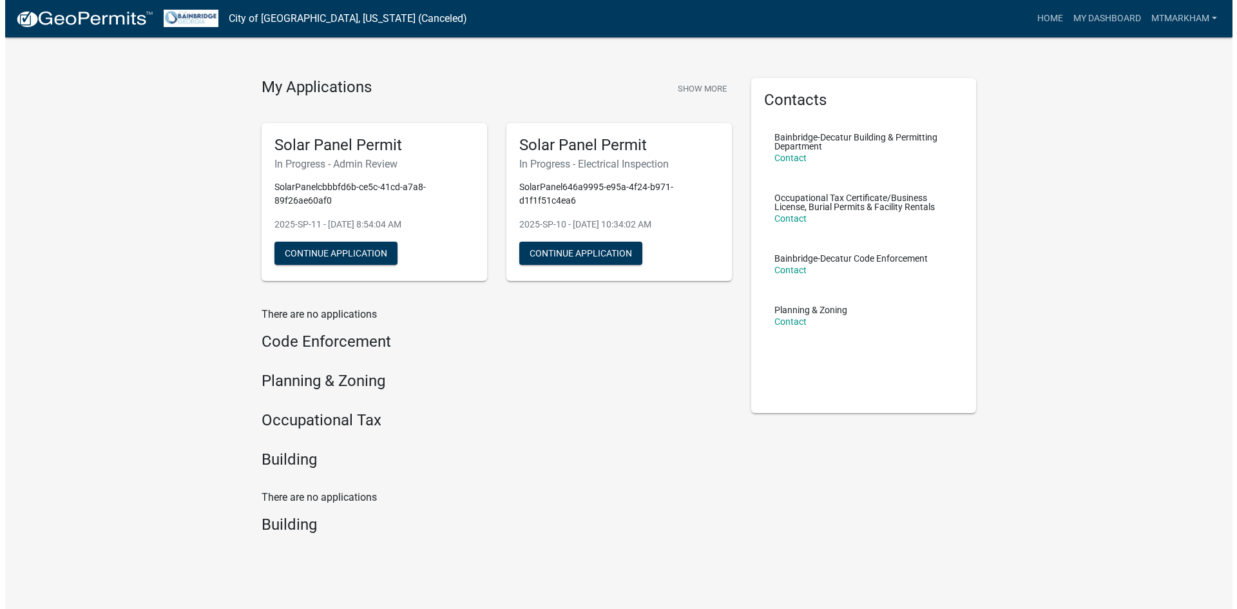
scroll to position [0, 0]
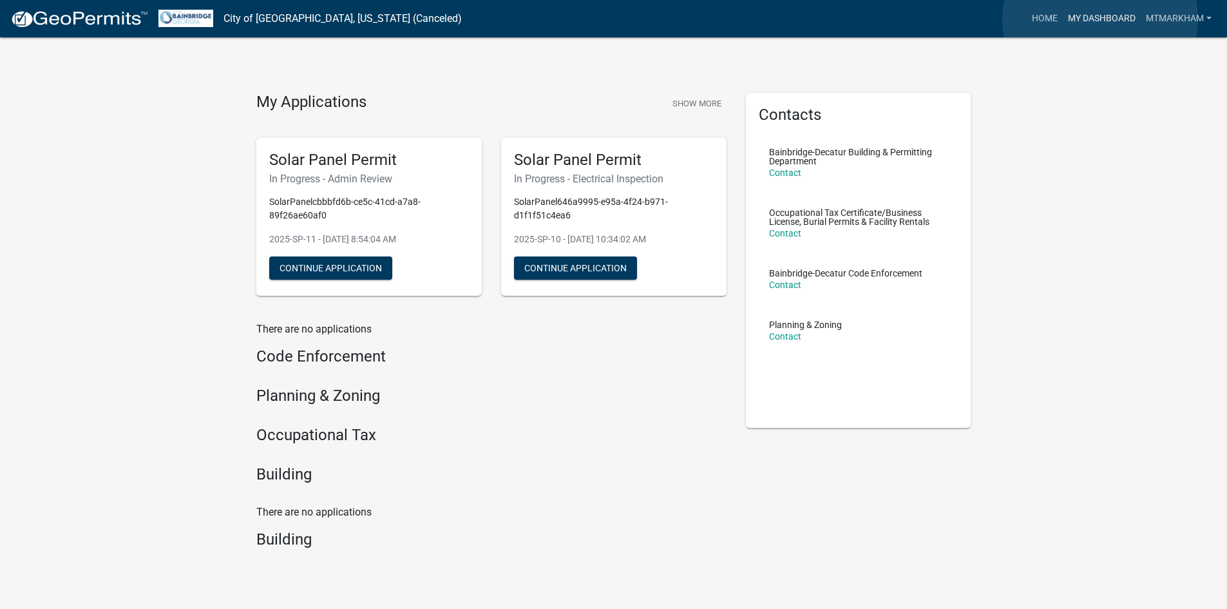
click at [1100, 19] on link "My Dashboard" at bounding box center [1102, 18] width 78 height 24
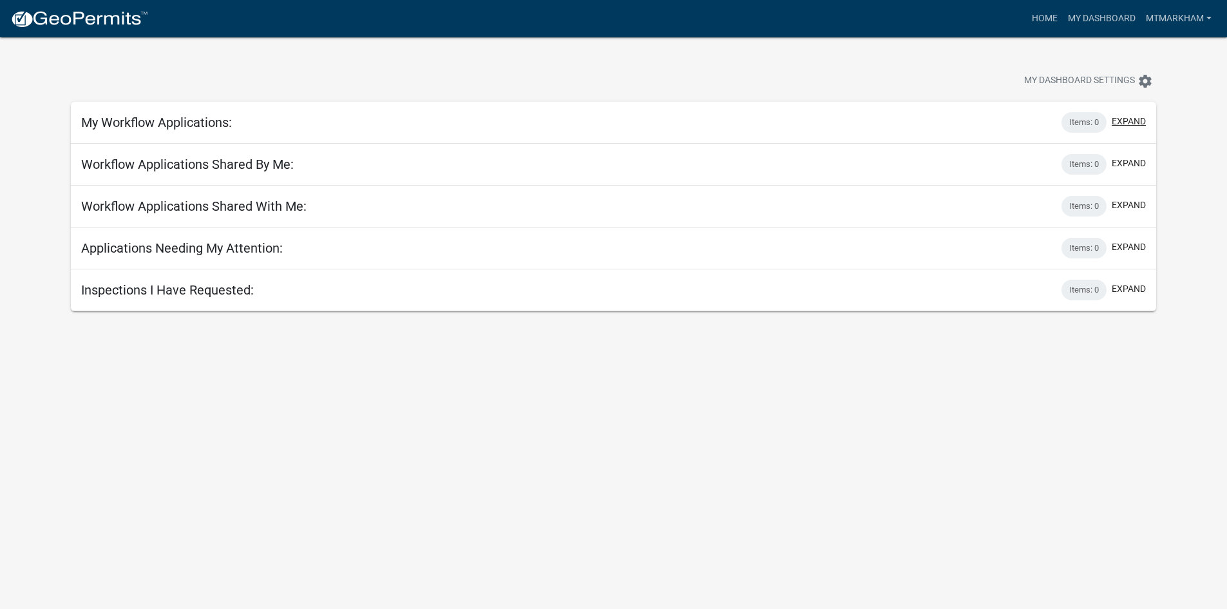
click at [1123, 127] on button "expand" at bounding box center [1129, 122] width 34 height 14
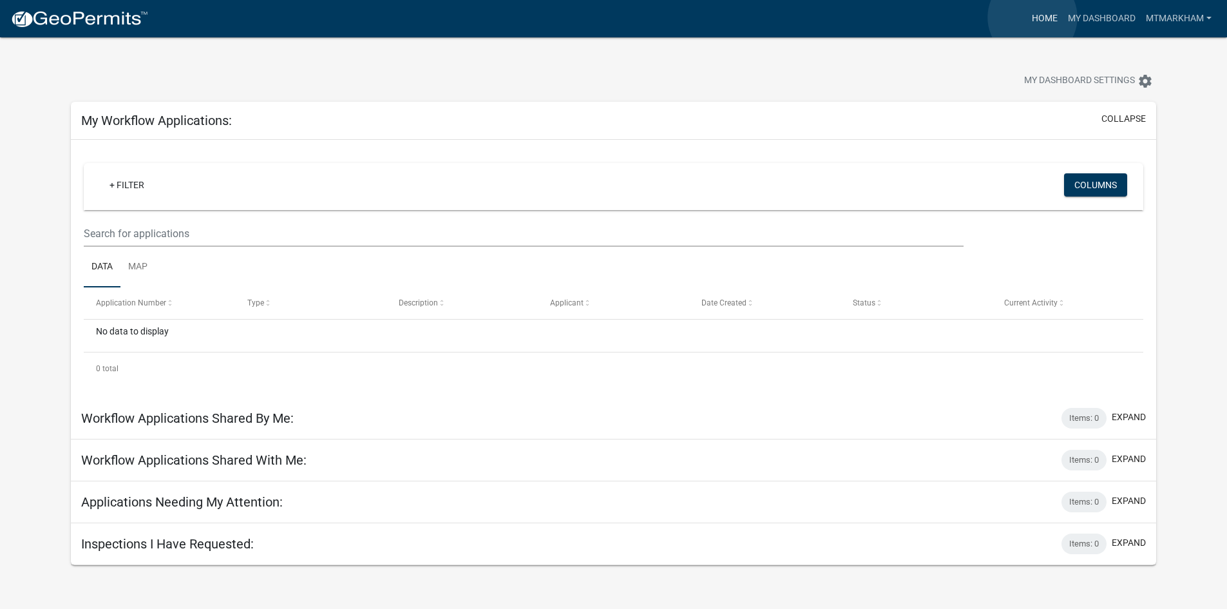
click at [1032, 17] on link "Home" at bounding box center [1045, 18] width 36 height 24
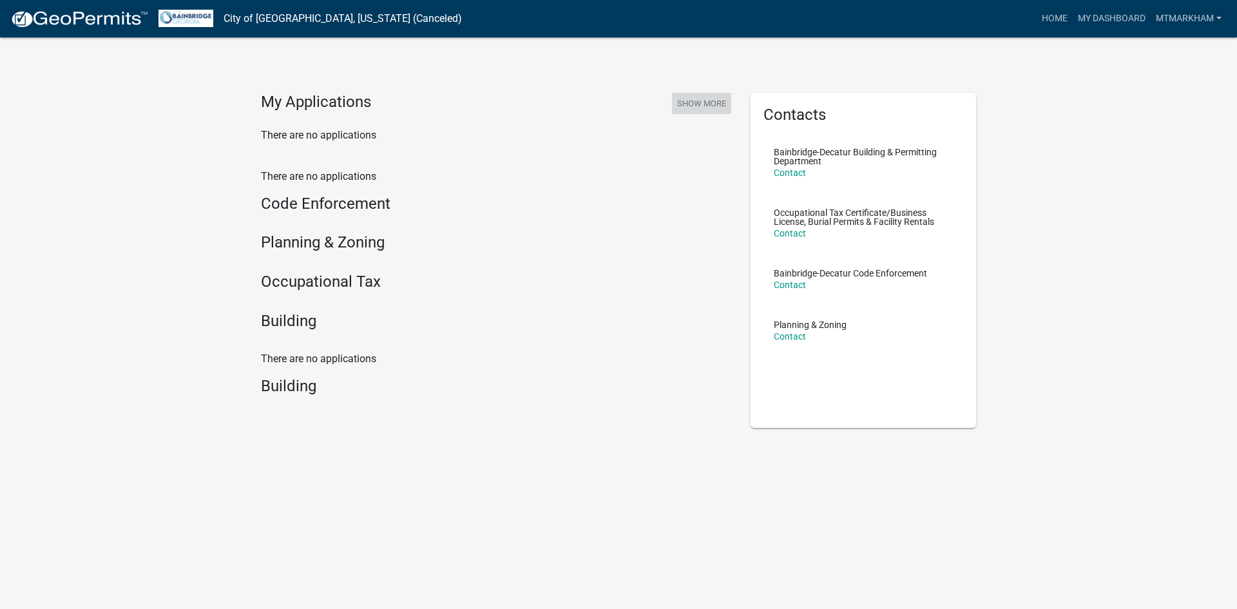
click at [685, 103] on button "Show More" at bounding box center [701, 103] width 59 height 21
drag, startPoint x: 351, startPoint y: 244, endPoint x: 345, endPoint y: 248, distance: 7.5
click at [351, 243] on h4 "Planning & Zoning" at bounding box center [496, 242] width 470 height 19
click at [273, 306] on div "There are no applications Code Enforcement Planning & Zoning Occupational Tax B…" at bounding box center [496, 252] width 470 height 167
click at [270, 325] on h4 "Building" at bounding box center [496, 321] width 470 height 19
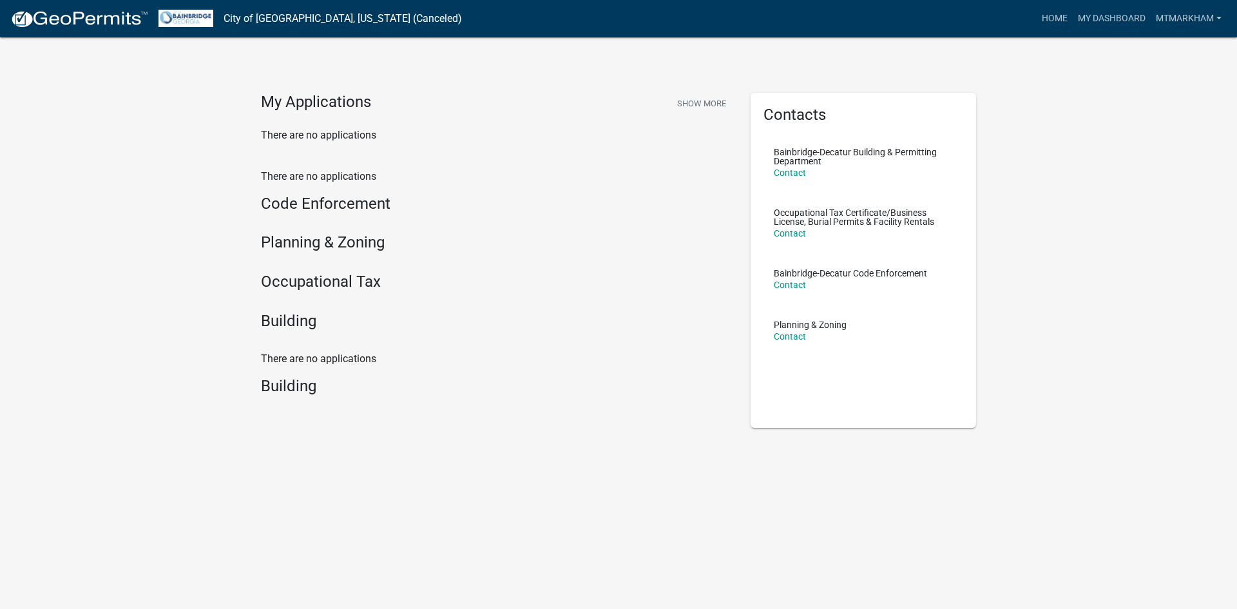
click at [285, 336] on div "Building" at bounding box center [496, 324] width 470 height 24
click at [290, 313] on h4 "Building" at bounding box center [496, 321] width 470 height 19
click at [298, 264] on div "There are no applications Code Enforcement Planning & Zoning Occupational Tax B…" at bounding box center [496, 252] width 470 height 167
click at [303, 230] on div "There are no applications Code Enforcement Planning & Zoning Occupational Tax B…" at bounding box center [496, 252] width 470 height 167
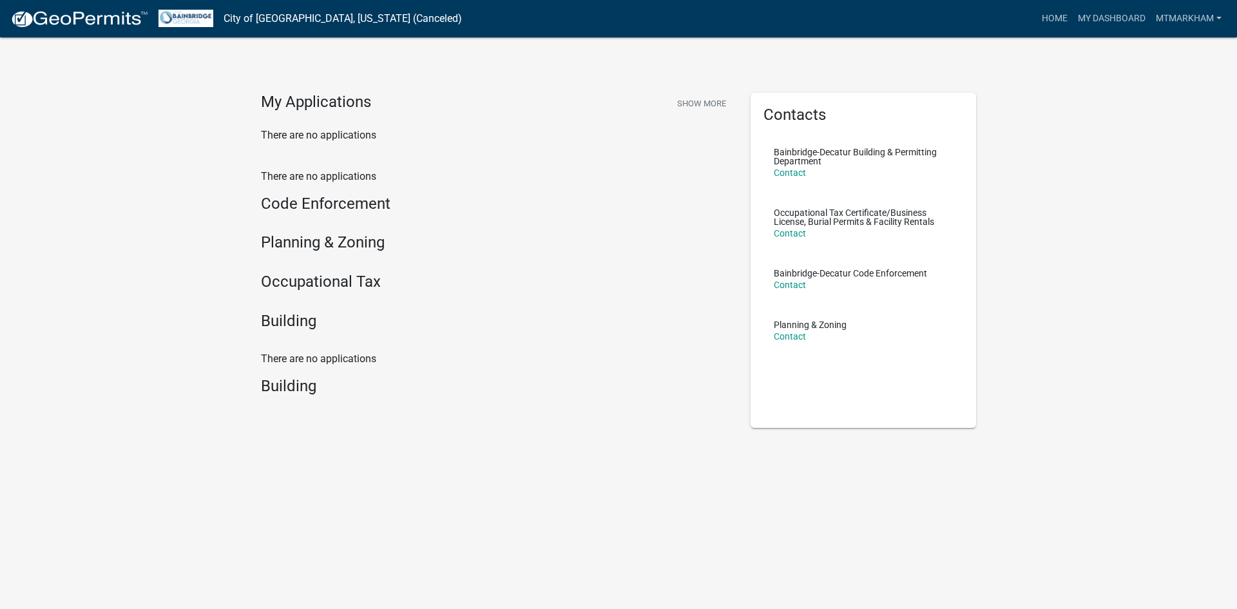
click at [289, 244] on h4 "Planning & Zoning" at bounding box center [496, 242] width 470 height 19
click at [291, 205] on h4 "Code Enforcement" at bounding box center [496, 203] width 470 height 19
click at [296, 194] on h4 "Code Enforcement" at bounding box center [496, 203] width 470 height 19
click at [290, 312] on h4 "Building" at bounding box center [496, 321] width 470 height 19
drag, startPoint x: 302, startPoint y: 404, endPoint x: 302, endPoint y: 396, distance: 7.7
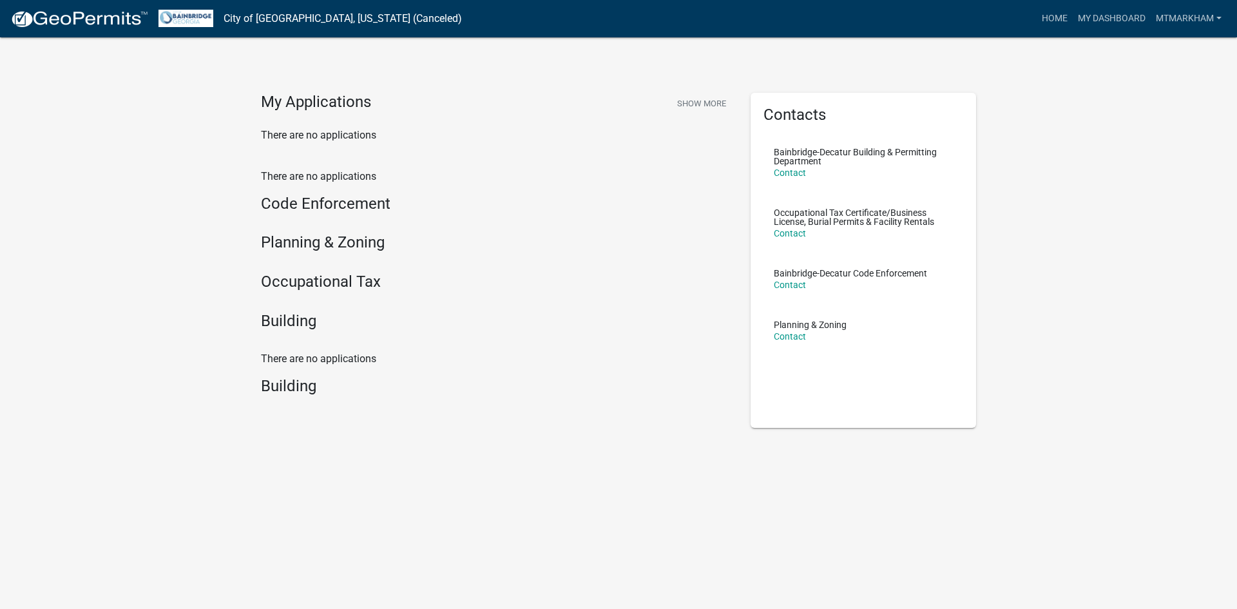
click at [302, 404] on div "There are no applications Building" at bounding box center [495, 383] width 489 height 65
click at [299, 330] on h4 "Building" at bounding box center [496, 321] width 470 height 19
click at [791, 170] on link "Contact" at bounding box center [789, 172] width 32 height 10
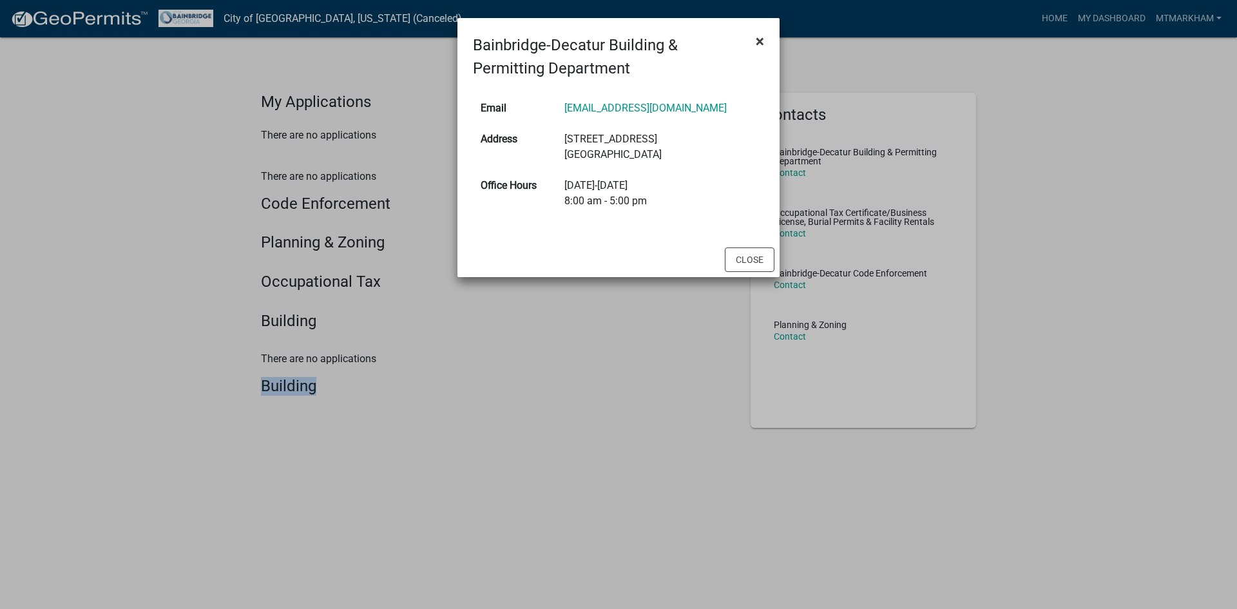
click at [759, 43] on span "×" at bounding box center [759, 41] width 8 height 18
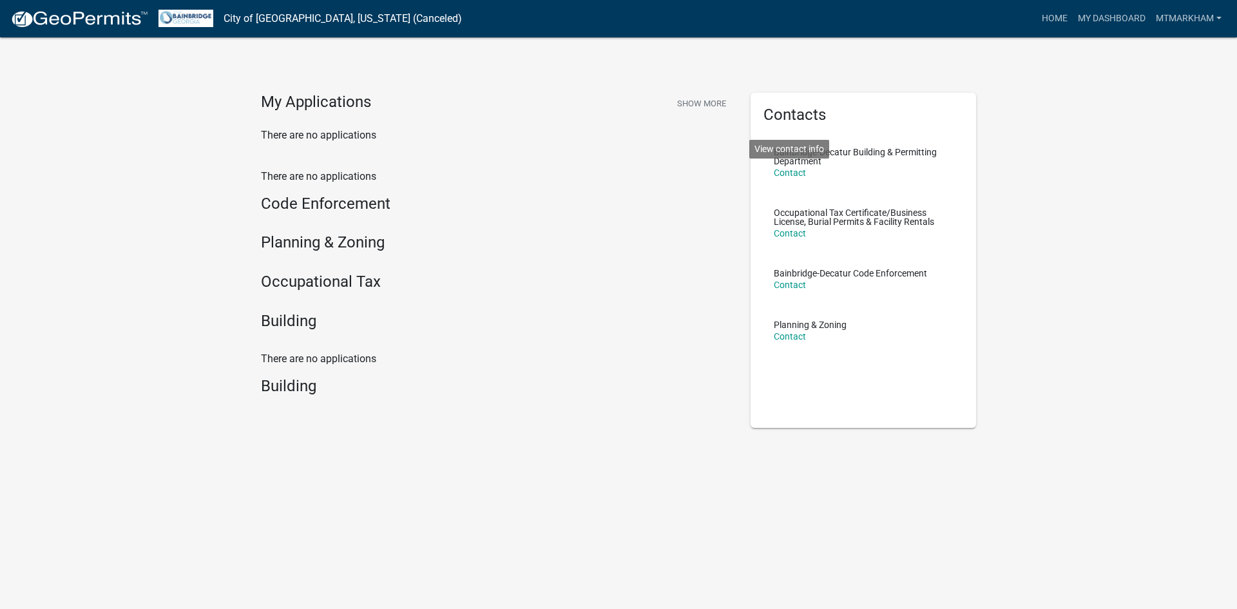
click at [227, 16] on link "City of [GEOGRAPHIC_DATA], [US_STATE] (Canceled)" at bounding box center [342, 19] width 238 height 22
click at [273, 19] on link "City of [GEOGRAPHIC_DATA], [US_STATE] (Canceled)" at bounding box center [342, 19] width 238 height 22
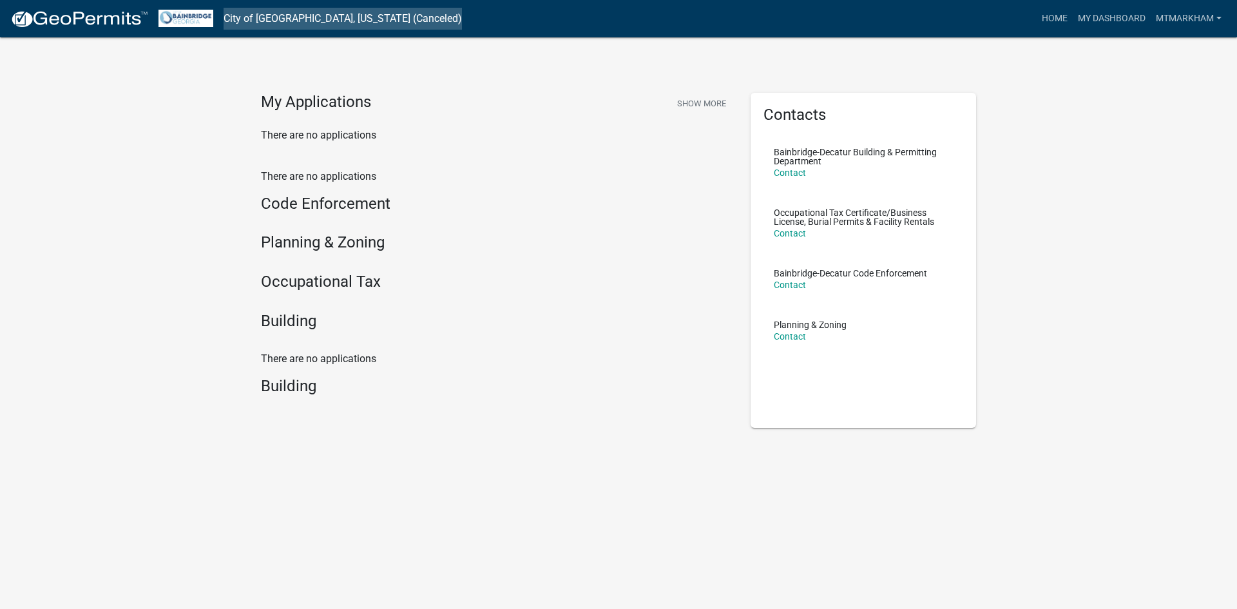
click at [287, 17] on link "City of [GEOGRAPHIC_DATA], [US_STATE] (Canceled)" at bounding box center [342, 19] width 238 height 22
click at [193, 17] on img at bounding box center [185, 18] width 55 height 17
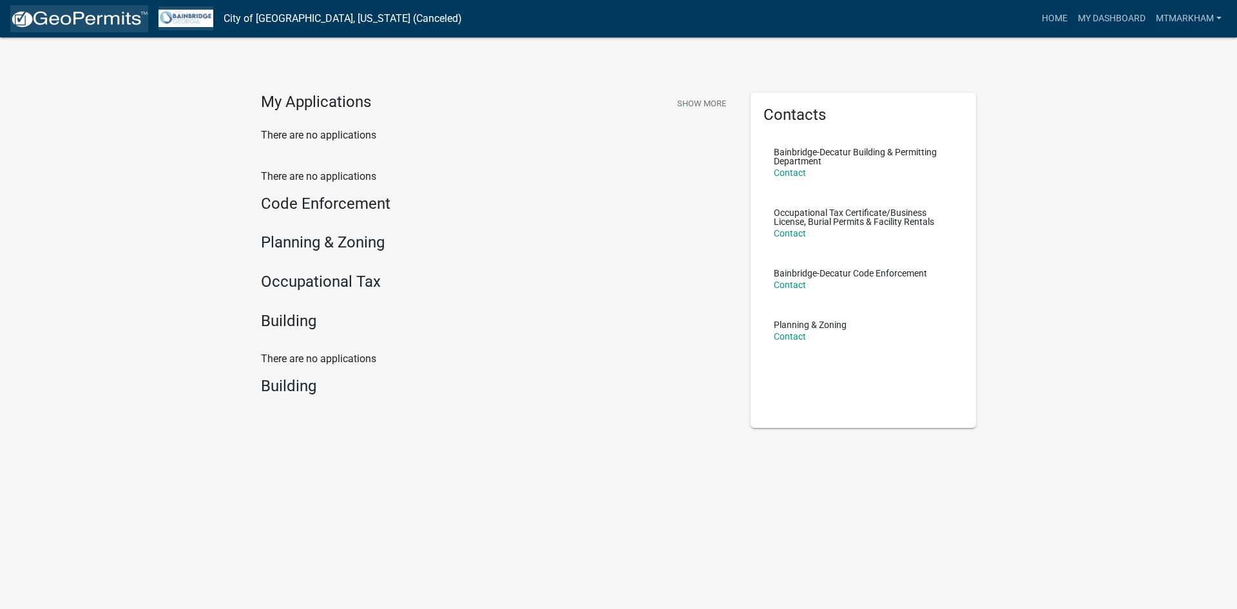
click at [99, 19] on img at bounding box center [79, 19] width 138 height 19
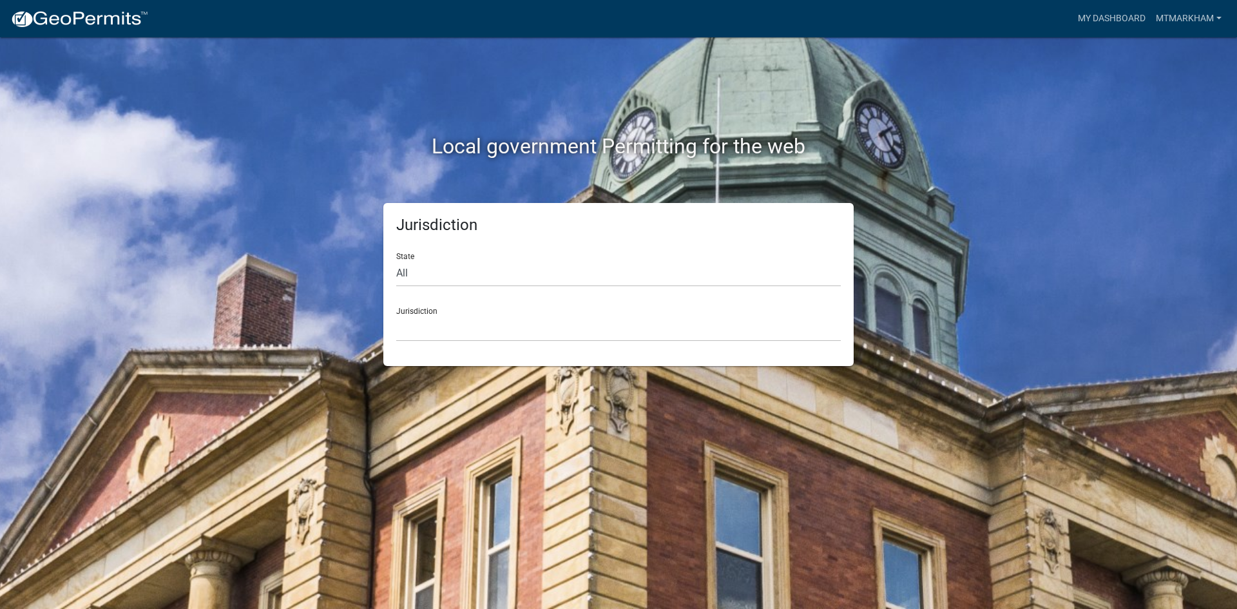
click at [481, 299] on div "Jurisdiction [GEOGRAPHIC_DATA], [US_STATE] [GEOGRAPHIC_DATA], [US_STATE][PERSON…" at bounding box center [618, 319] width 444 height 44
click at [466, 334] on select "[GEOGRAPHIC_DATA], [US_STATE] [GEOGRAPHIC_DATA], [US_STATE][PERSON_NAME][GEOGRA…" at bounding box center [618, 328] width 444 height 26
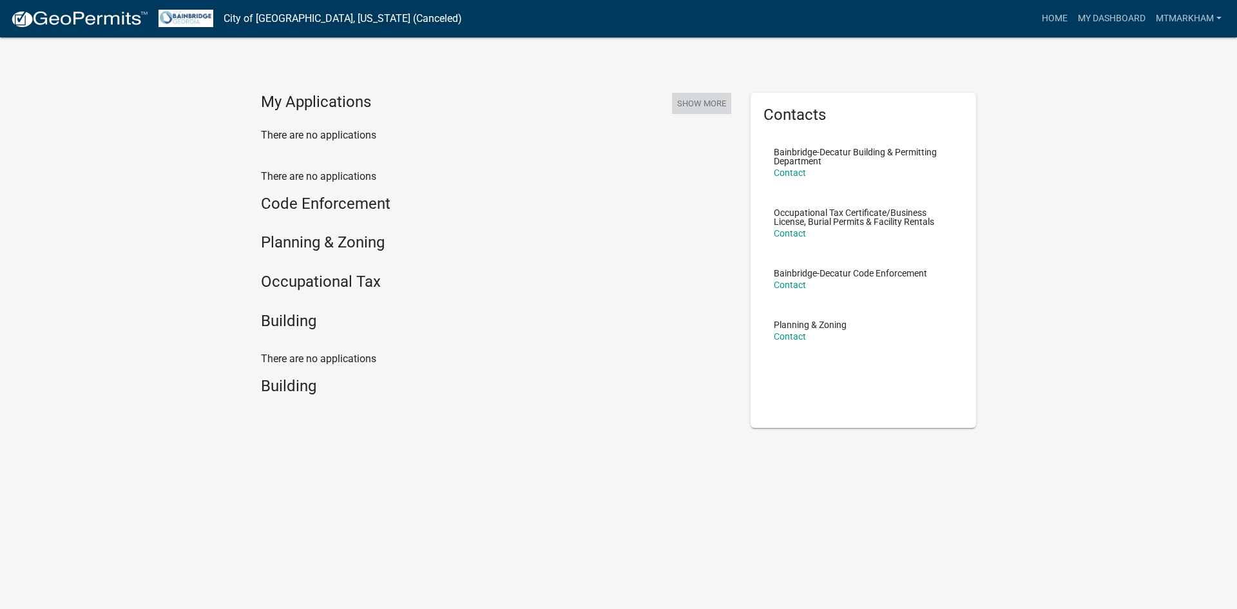
click at [696, 105] on button "Show More" at bounding box center [701, 103] width 59 height 21
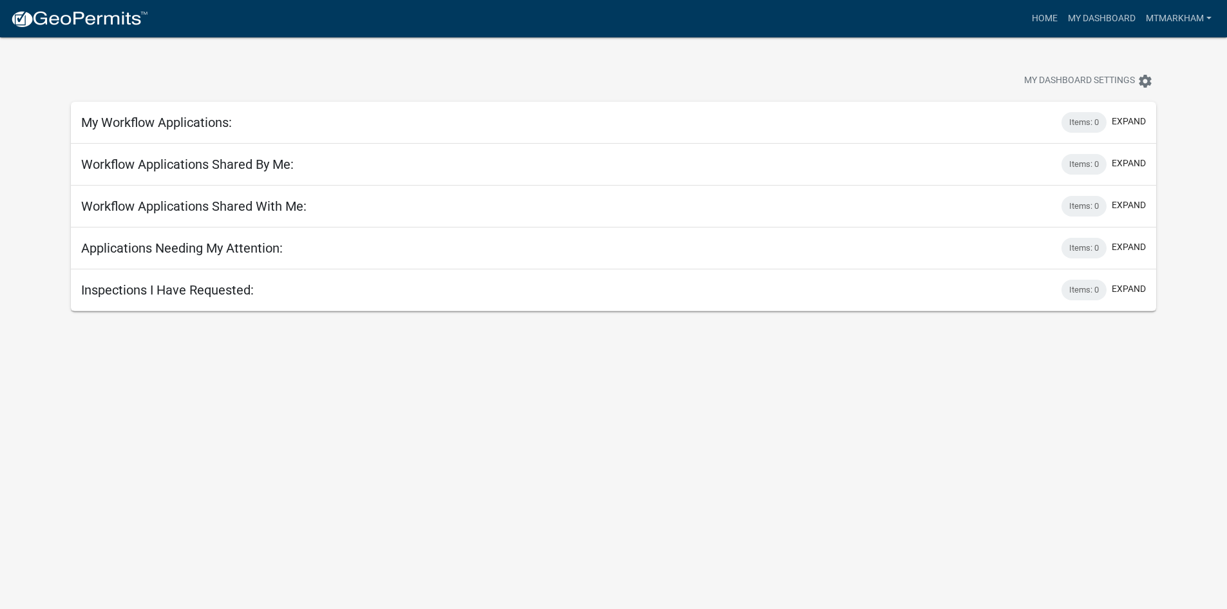
click at [1043, 169] on div "Workflow Applications Shared By Me: Items: 0 expand" at bounding box center [613, 165] width 1085 height 42
click at [1092, 164] on div "Items: 0" at bounding box center [1083, 164] width 45 height 21
click at [1133, 164] on button "expand" at bounding box center [1129, 163] width 34 height 14
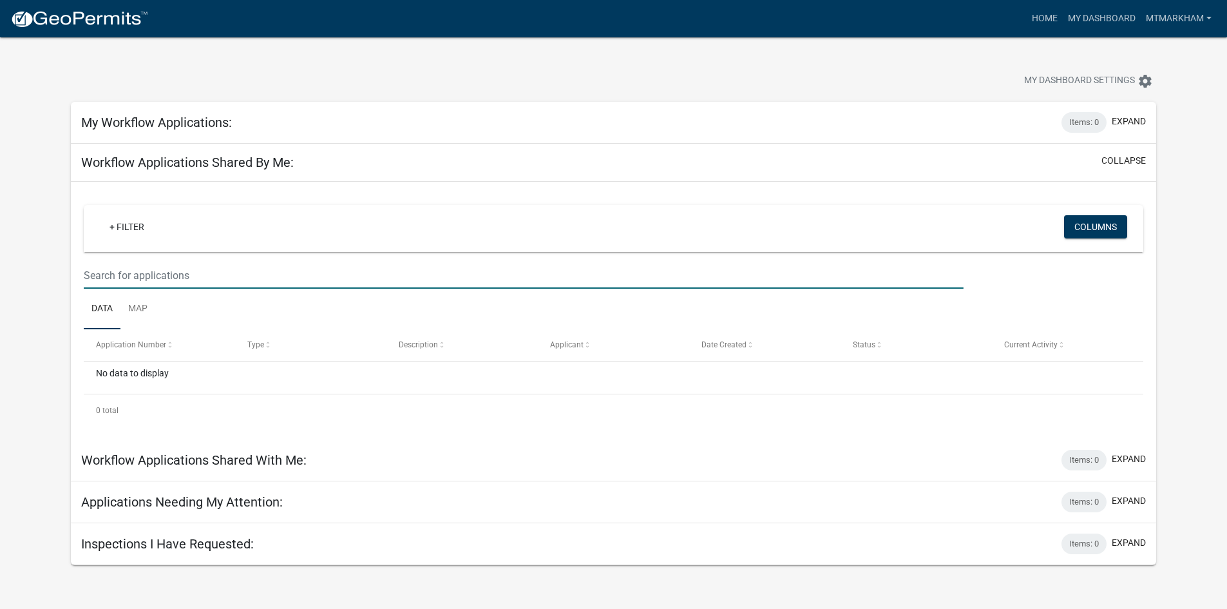
click at [194, 276] on input "text" at bounding box center [523, 275] width 879 height 26
type input "b"
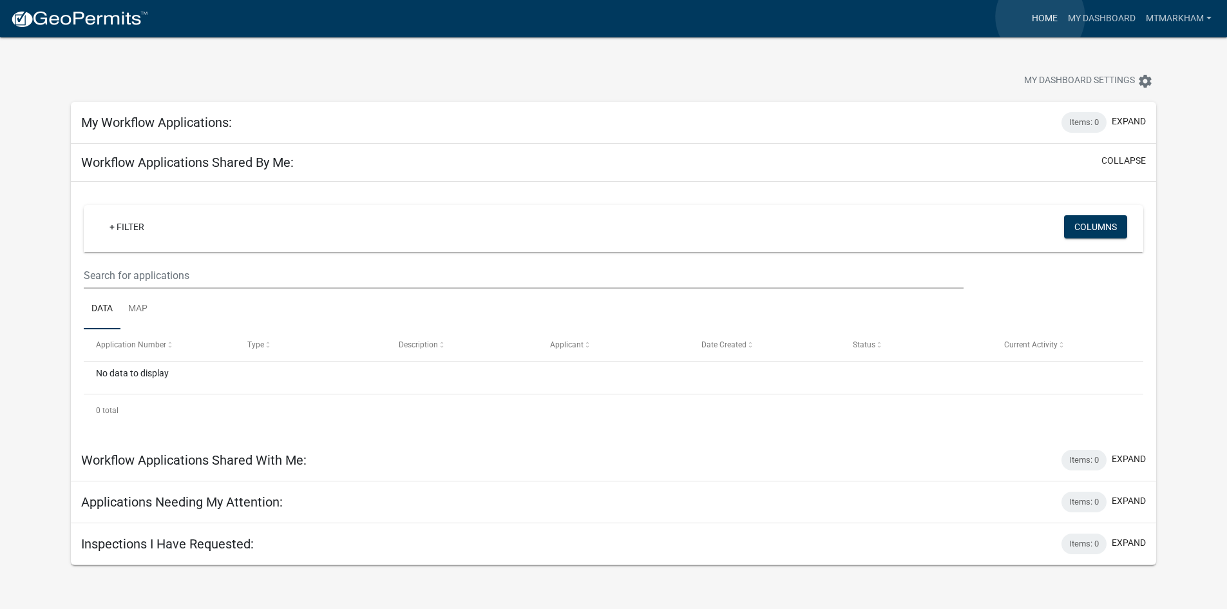
click at [1040, 17] on link "Home" at bounding box center [1045, 18] width 36 height 24
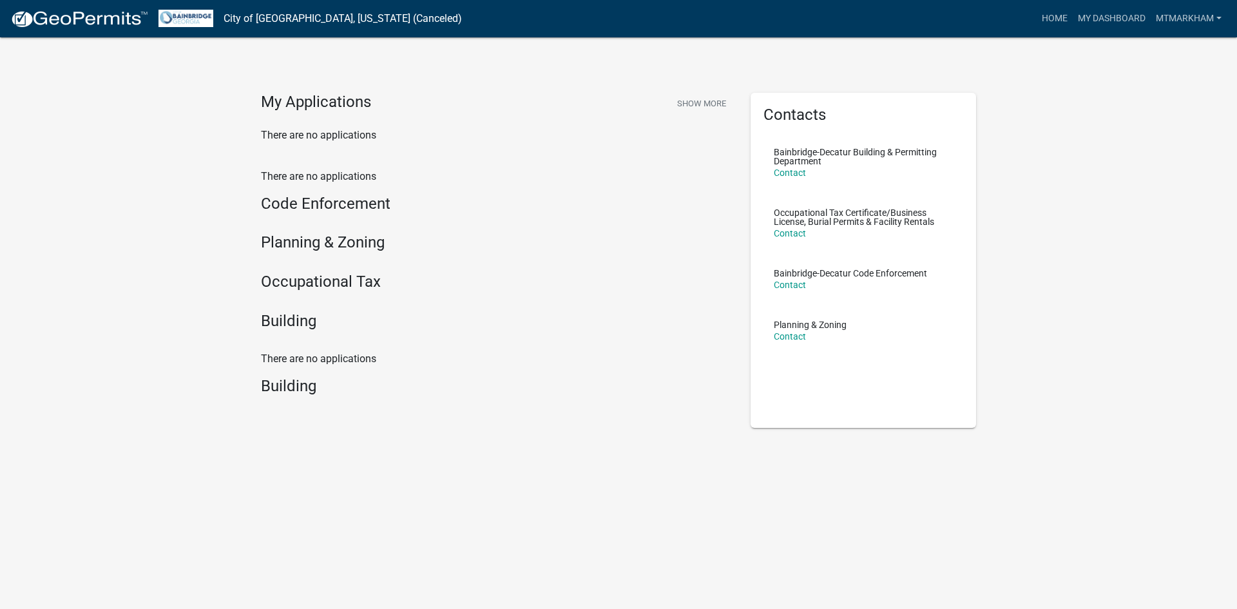
drag, startPoint x: 278, startPoint y: 324, endPoint x: 276, endPoint y: 337, distance: 12.9
click at [278, 330] on div "Building" at bounding box center [496, 324] width 470 height 24
drag, startPoint x: 258, startPoint y: 395, endPoint x: 254, endPoint y: 402, distance: 7.2
click at [271, 332] on div "Building" at bounding box center [496, 324] width 470 height 24
click at [274, 318] on h4 "Building" at bounding box center [496, 321] width 470 height 19
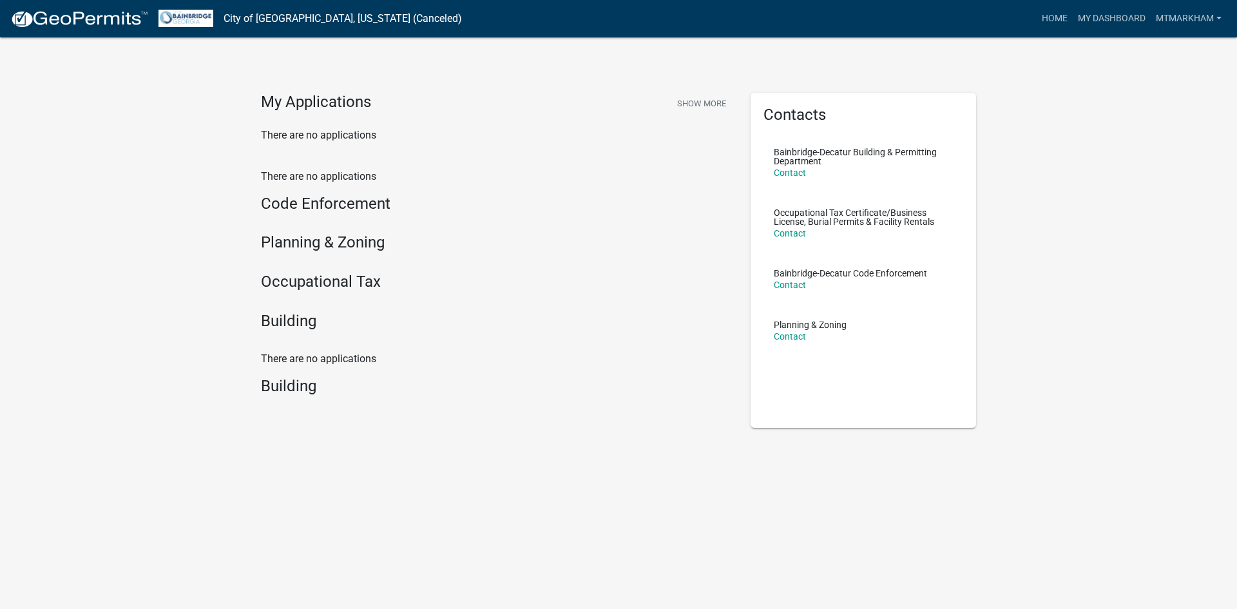
click at [310, 357] on p "There are no applications" at bounding box center [496, 358] width 470 height 15
click at [308, 275] on h4 "Occupational Tax" at bounding box center [496, 281] width 470 height 19
drag, startPoint x: 286, startPoint y: 296, endPoint x: 284, endPoint y: 308, distance: 12.4
click at [284, 305] on div "There are no applications Code Enforcement Planning & Zoning Occupational Tax B…" at bounding box center [496, 252] width 470 height 167
click at [283, 321] on h4 "Building" at bounding box center [496, 321] width 470 height 19
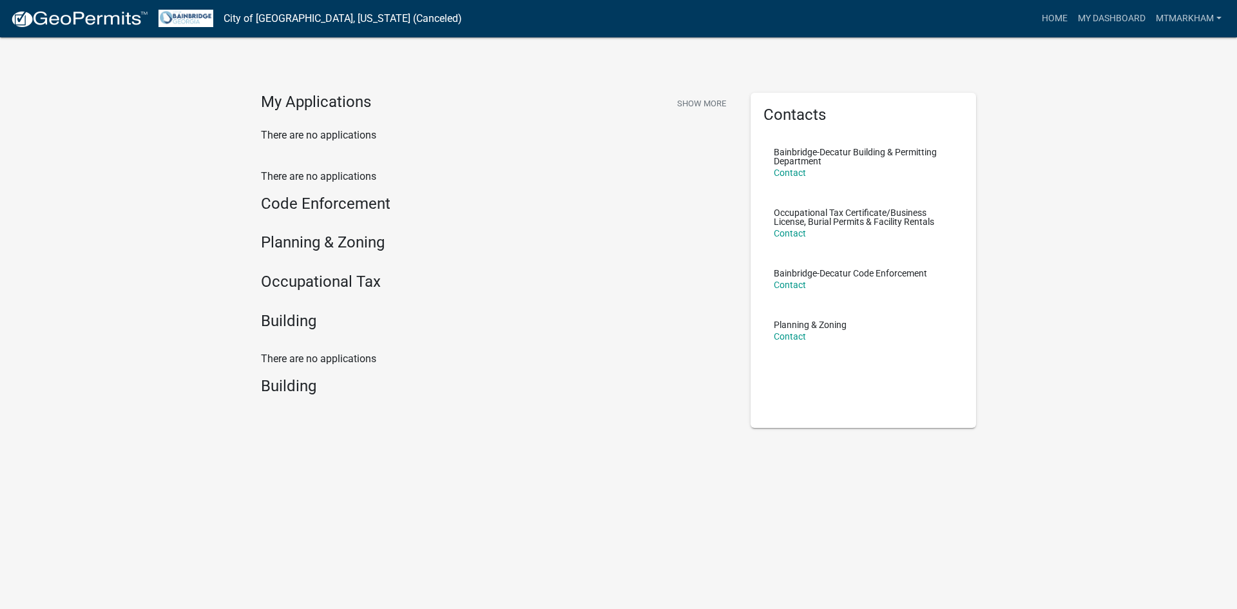
click at [299, 316] on h4 "Building" at bounding box center [496, 321] width 470 height 19
